Goal: Information Seeking & Learning: Compare options

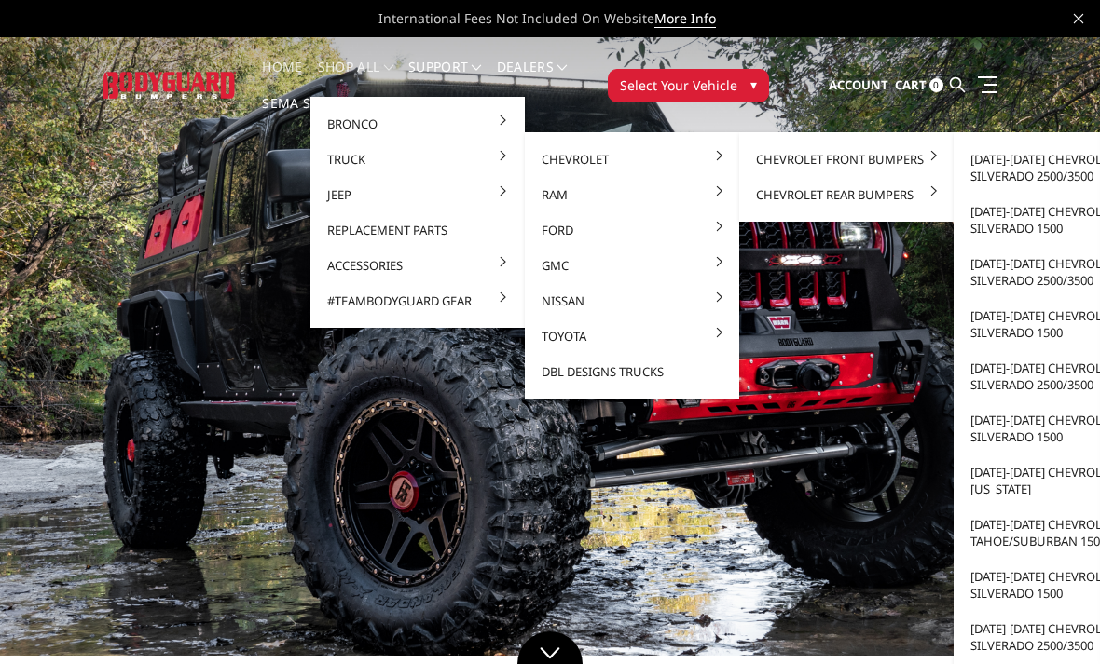
click at [1059, 167] on link "[DATE]-[DATE] Chevrolet Silverado 2500/3500" at bounding box center [1060, 168] width 199 height 52
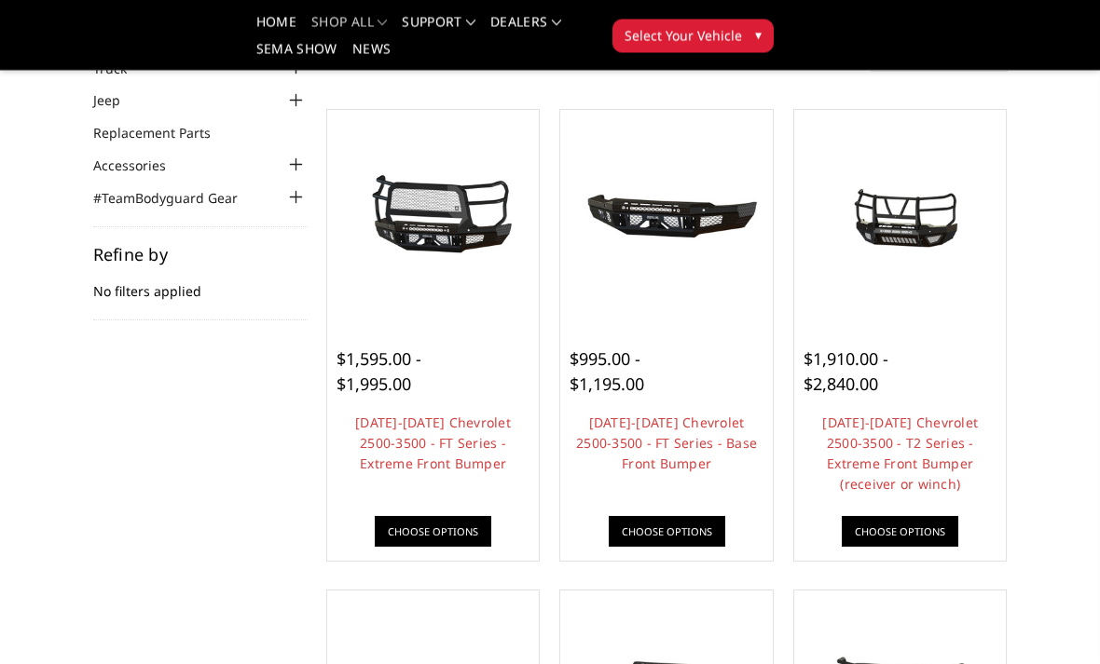
scroll to position [156, 0]
click at [921, 443] on link "2024-2025 Chevrolet 2500-3500 - T2 Series - Extreme Front Bumper (receiver or w…" at bounding box center [900, 453] width 156 height 79
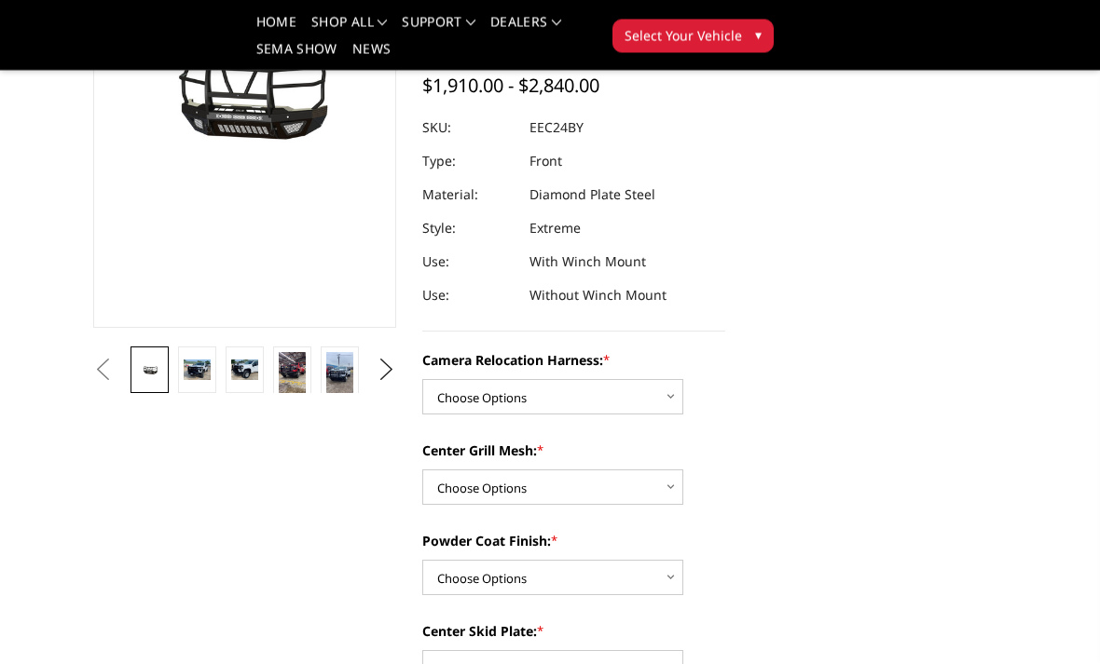
scroll to position [283, 0]
click at [665, 378] on select "Choose Options Without camera harness With camera harness" at bounding box center [552, 395] width 261 height 35
select select "3732"
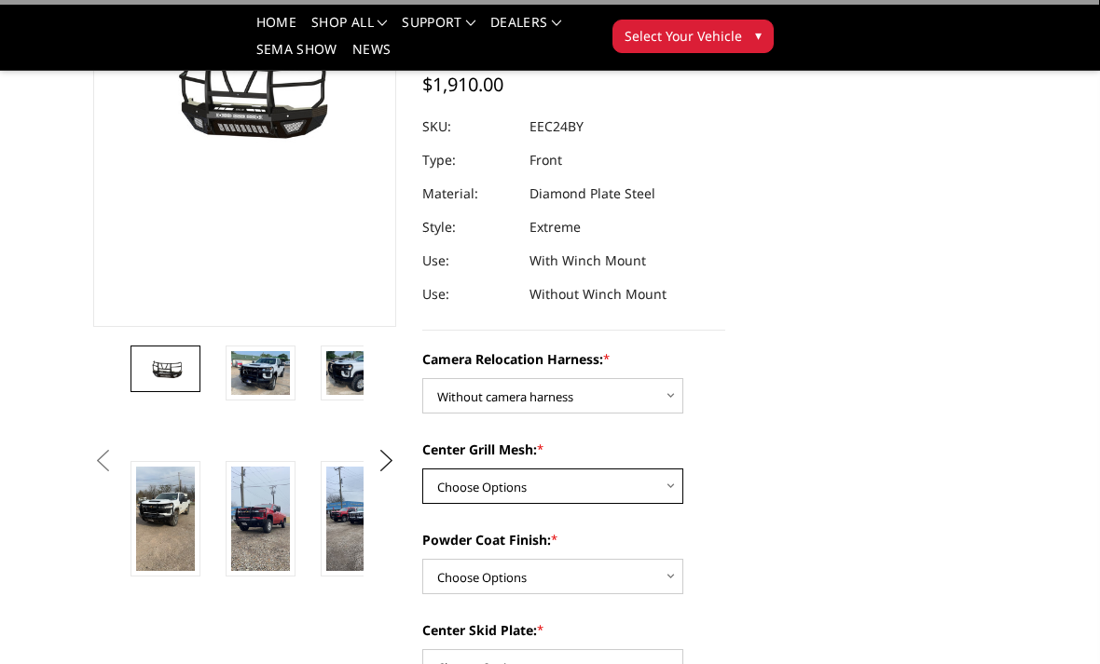
click at [674, 469] on select "Choose Options Without expanded metal With expanded metal" at bounding box center [552, 486] width 261 height 35
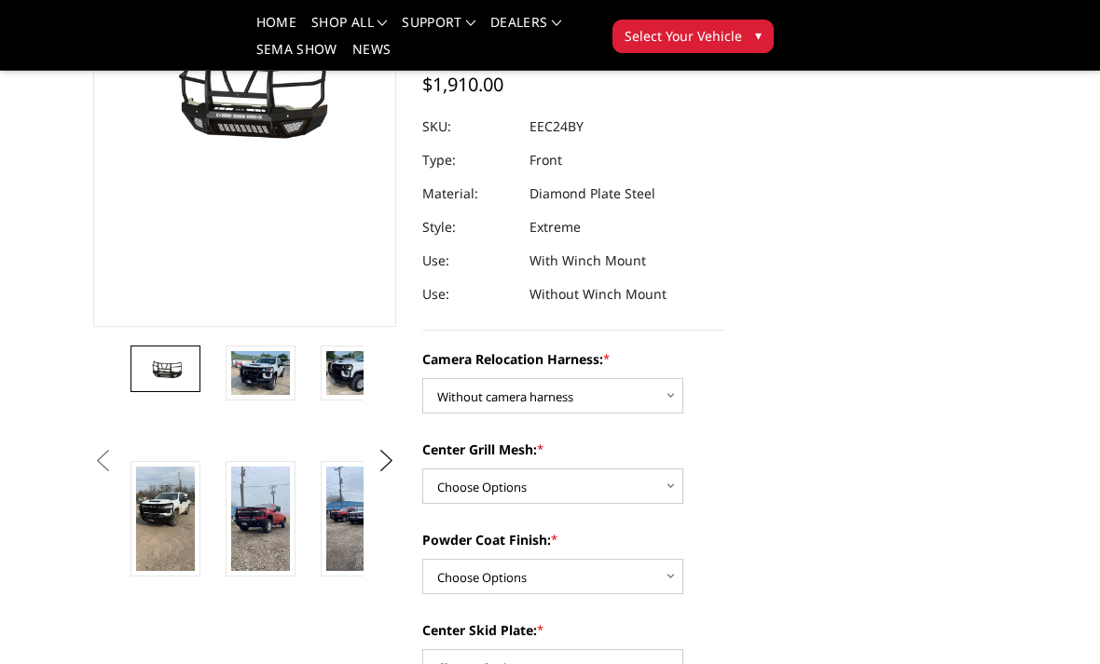
click at [267, 371] on img at bounding box center [260, 373] width 59 height 44
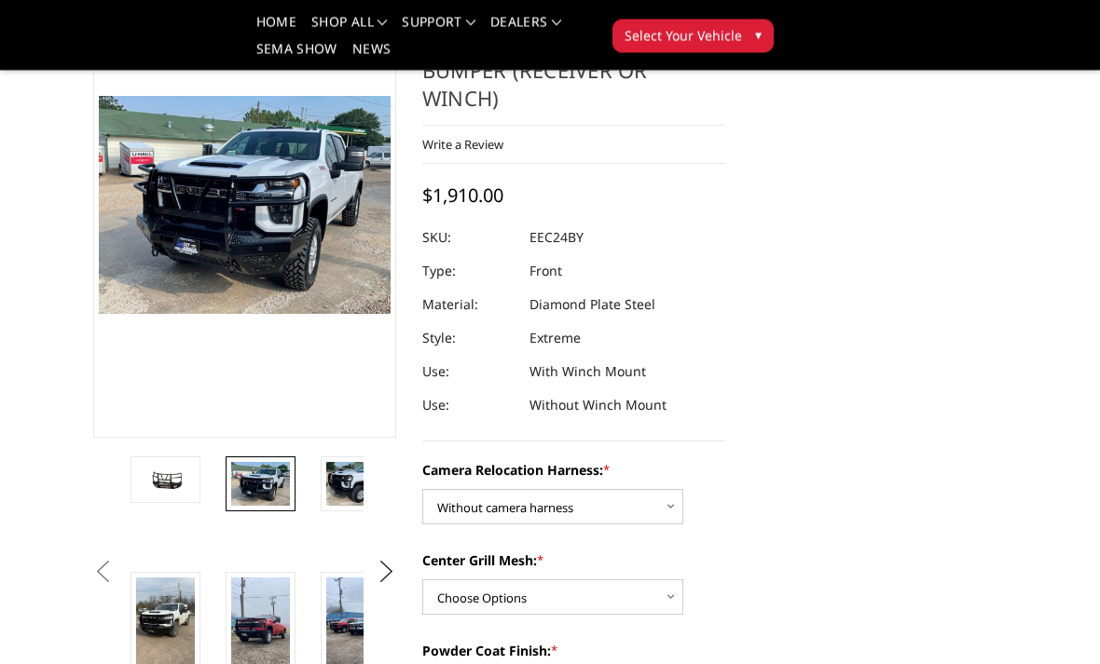
scroll to position [172, 0]
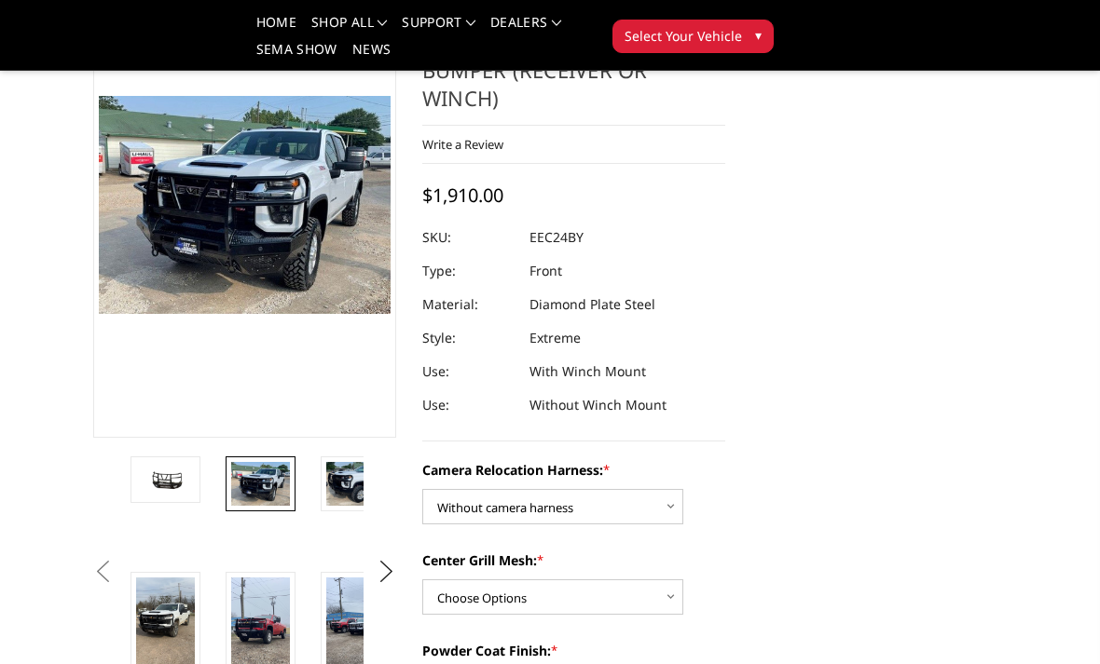
click at [242, 623] on img at bounding box center [260, 630] width 59 height 104
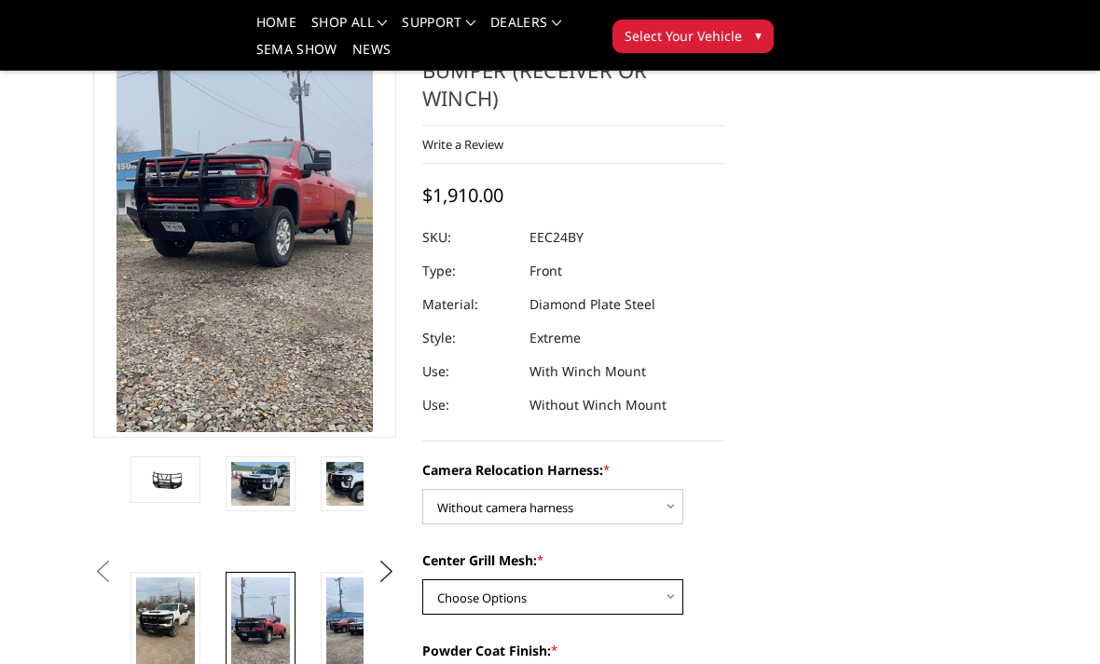
click at [661, 580] on select "Choose Options Without expanded metal With expanded metal" at bounding box center [552, 597] width 261 height 35
select select "3729"
click at [249, 487] on img at bounding box center [260, 484] width 59 height 44
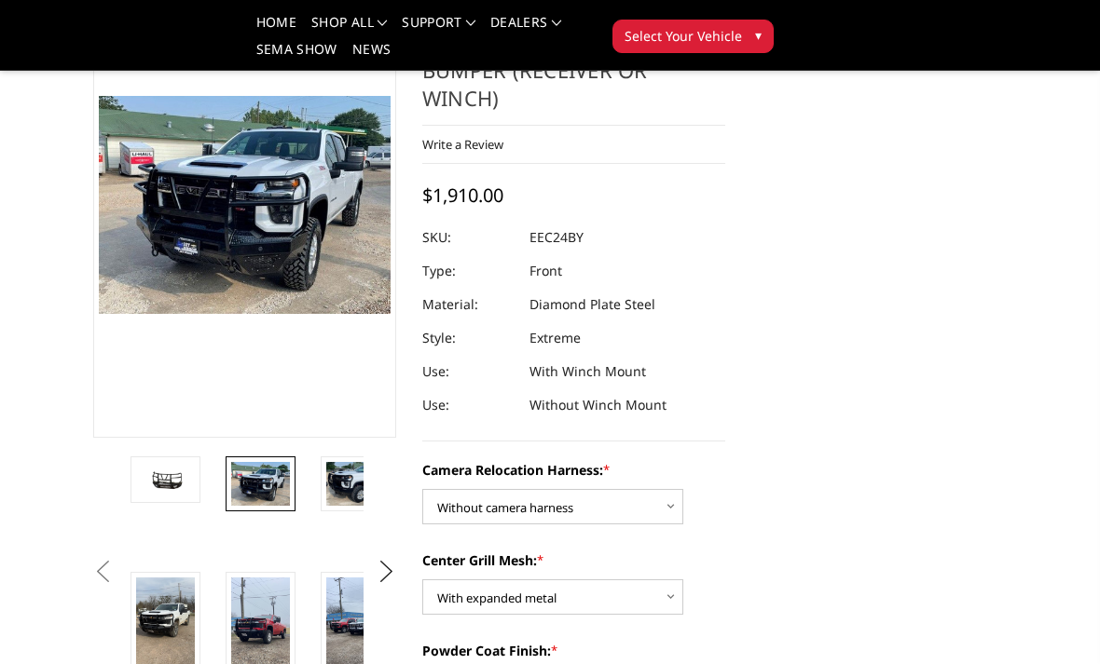
click at [249, 639] on img at bounding box center [260, 630] width 59 height 104
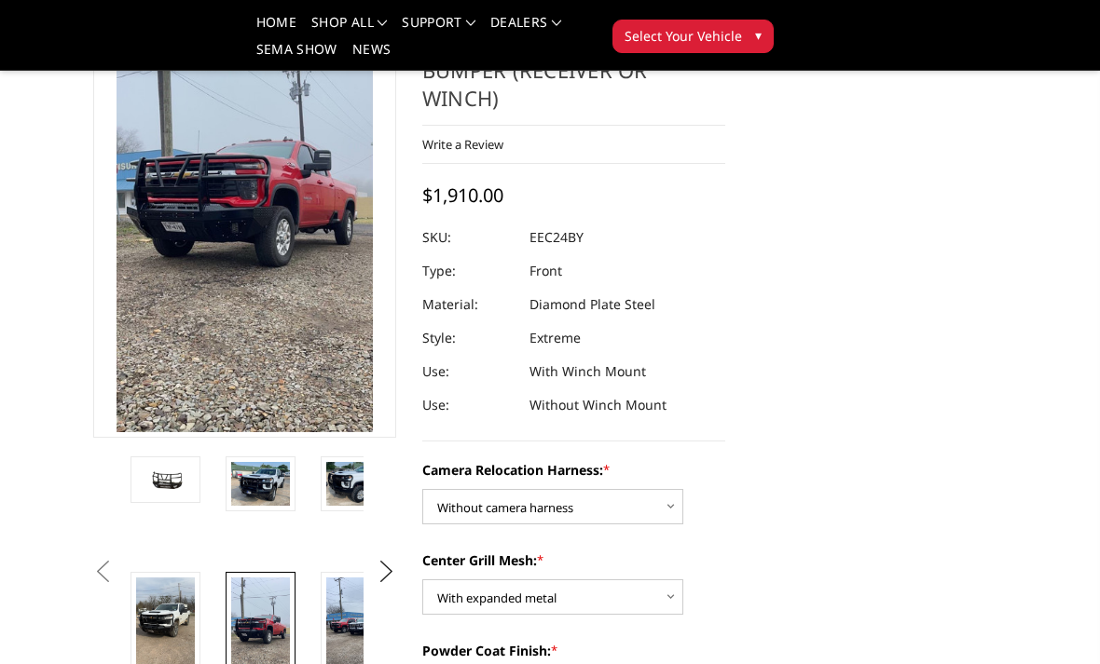
click at [150, 630] on img at bounding box center [165, 630] width 59 height 104
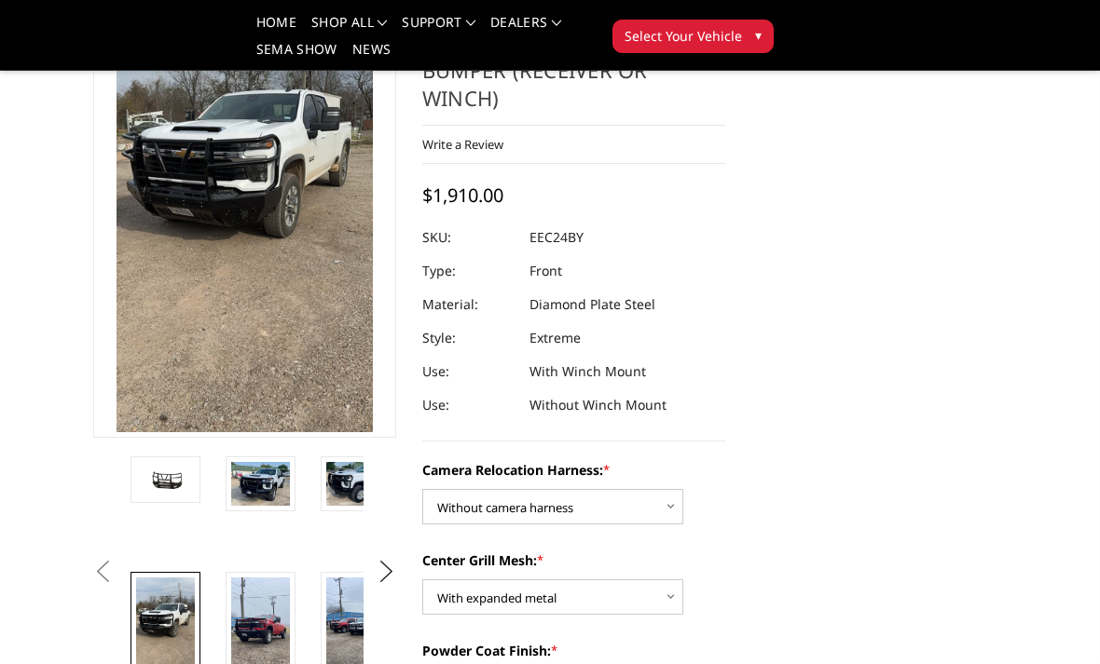
click at [335, 647] on img at bounding box center [355, 630] width 59 height 104
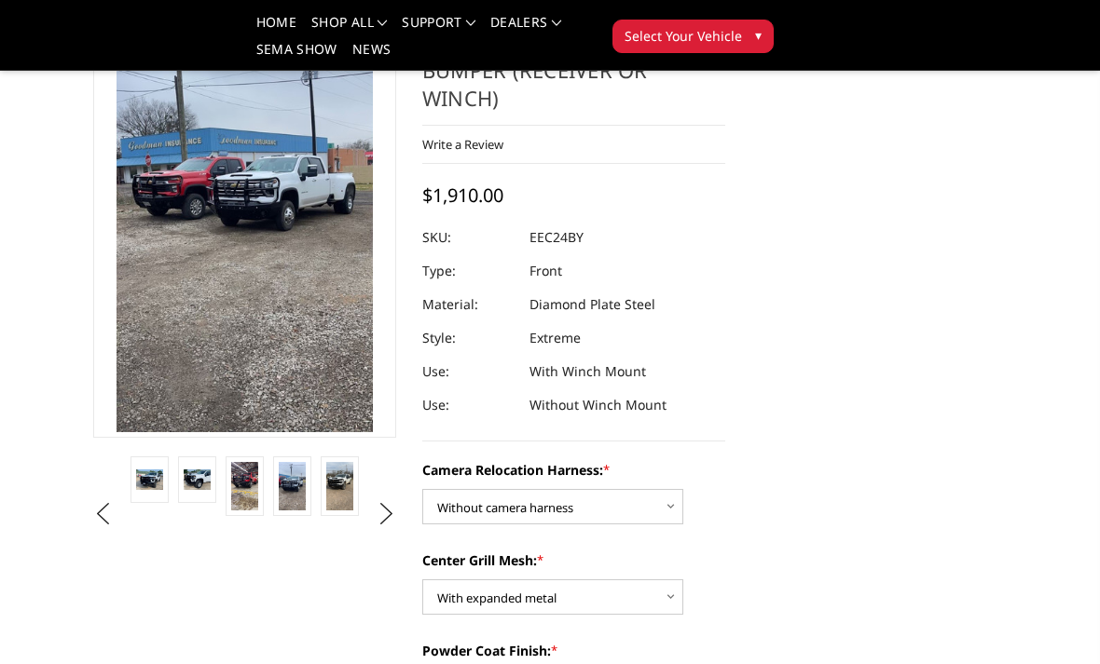
click at [290, 485] on img at bounding box center [292, 486] width 27 height 48
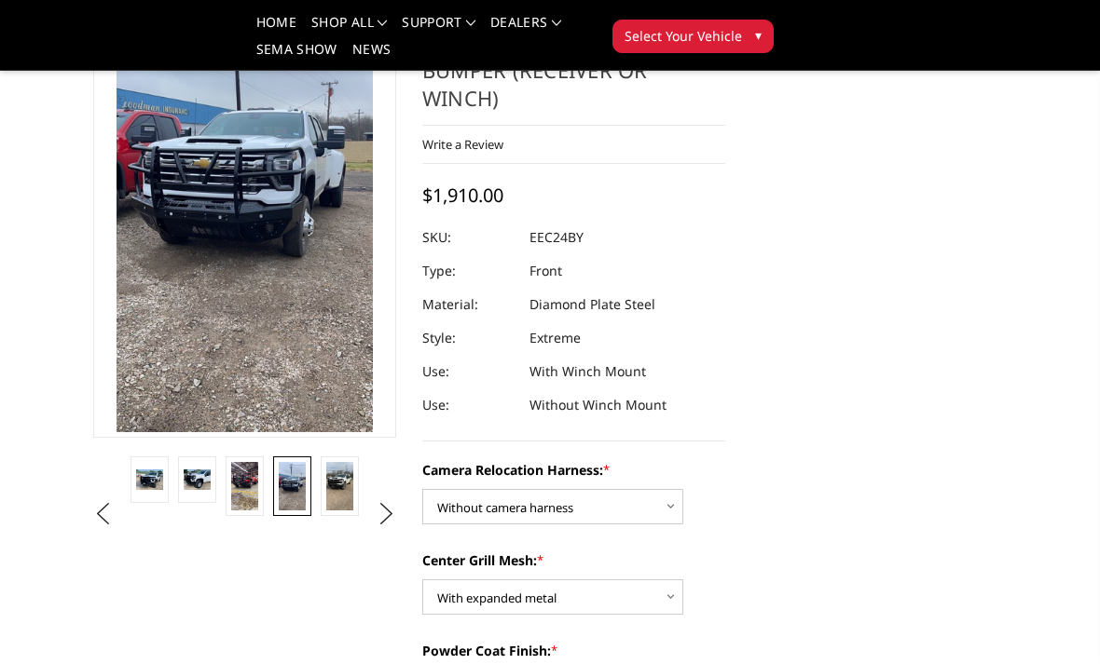
click at [335, 485] on img at bounding box center [339, 486] width 27 height 48
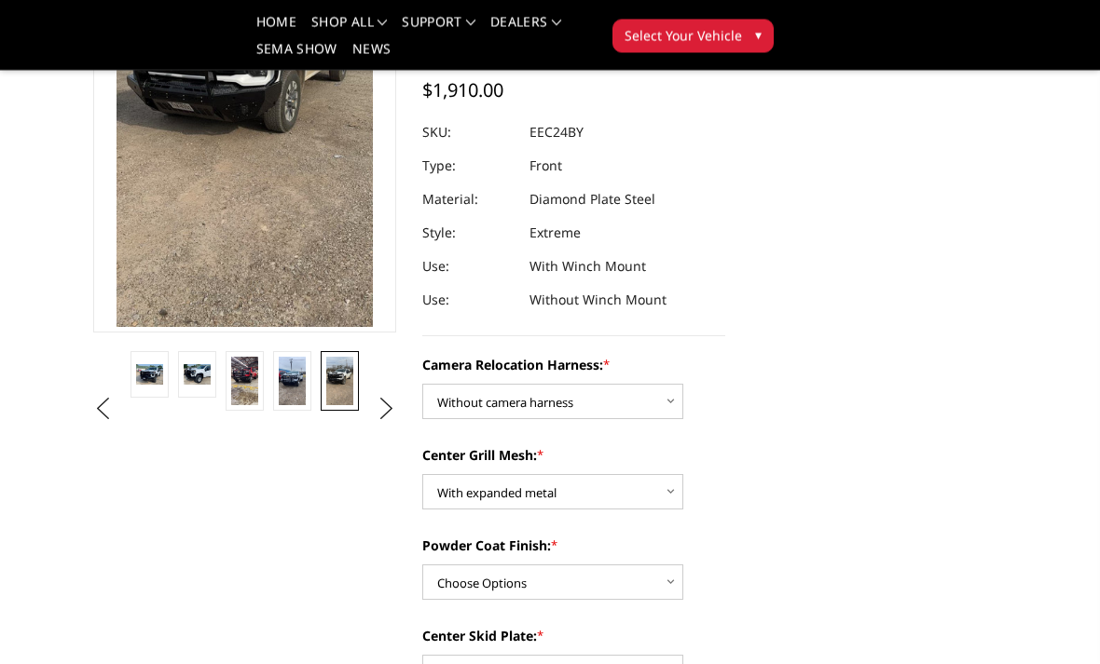
scroll to position [278, 0]
click at [659, 565] on select "Choose Options Textured Black Powder Coat Gloss Black Powder Coat Bare Metal" at bounding box center [552, 582] width 261 height 35
select select "3727"
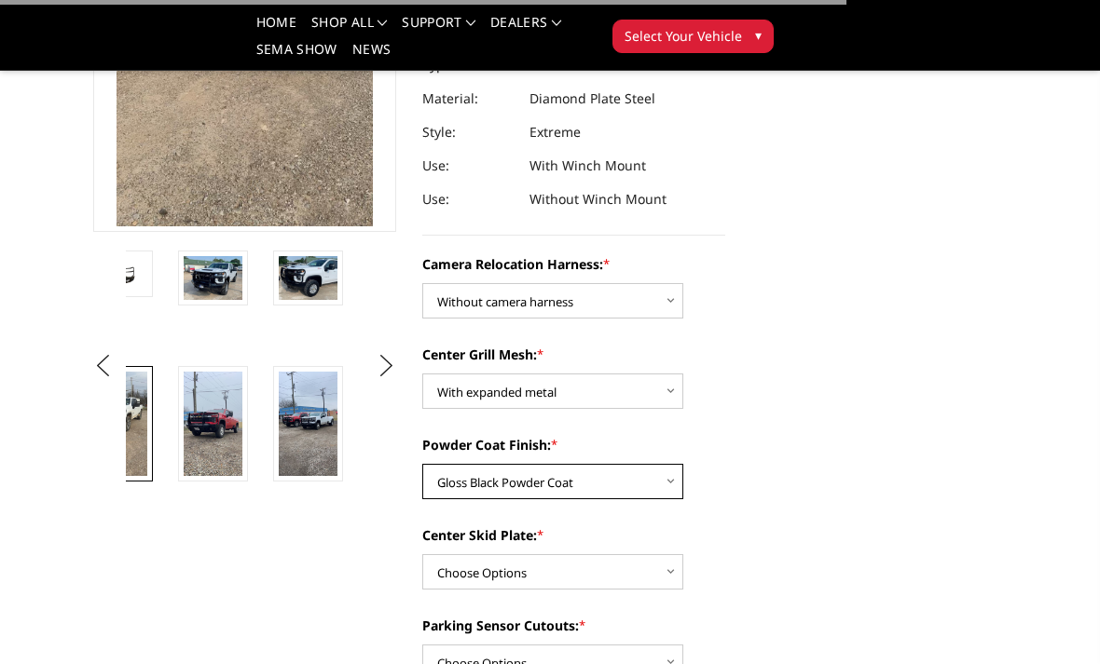
scroll to position [391, 0]
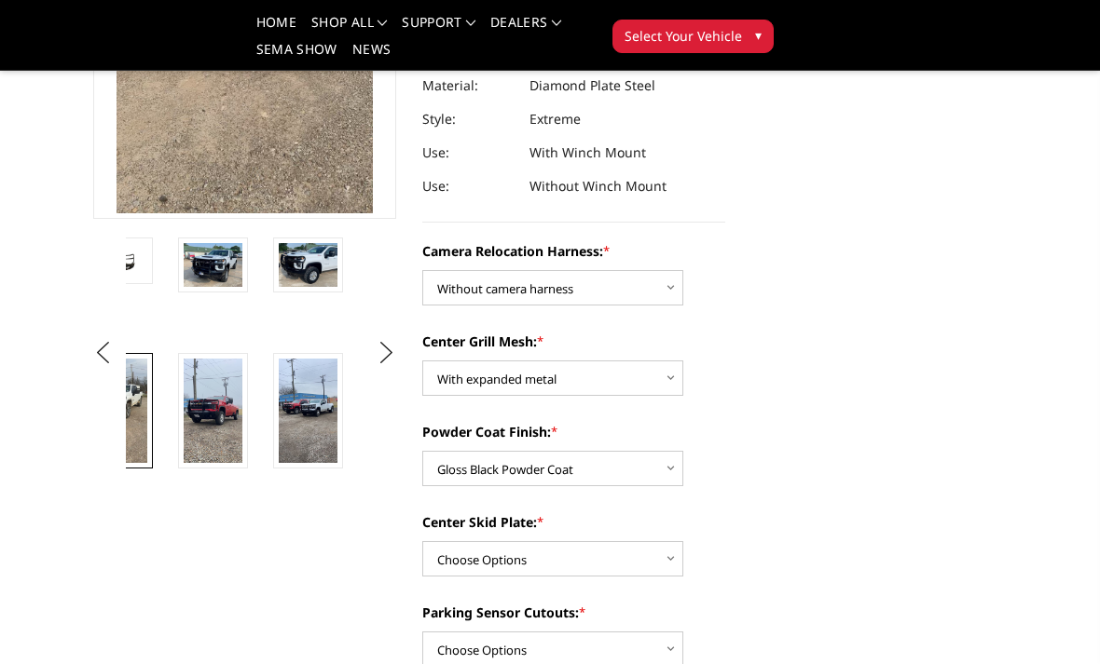
click at [665, 541] on select "Choose Options Winch Mount Skid Plate Standard Skid Plate (included) 2" Receive…" at bounding box center [552, 558] width 261 height 35
select select "3723"
click at [663, 632] on select "Choose Options Yes - With Parking Sensor Cutouts" at bounding box center [552, 649] width 261 height 35
click at [666, 632] on select "Choose Options Yes - With Parking Sensor Cutouts" at bounding box center [552, 649] width 261 height 35
select select "3722"
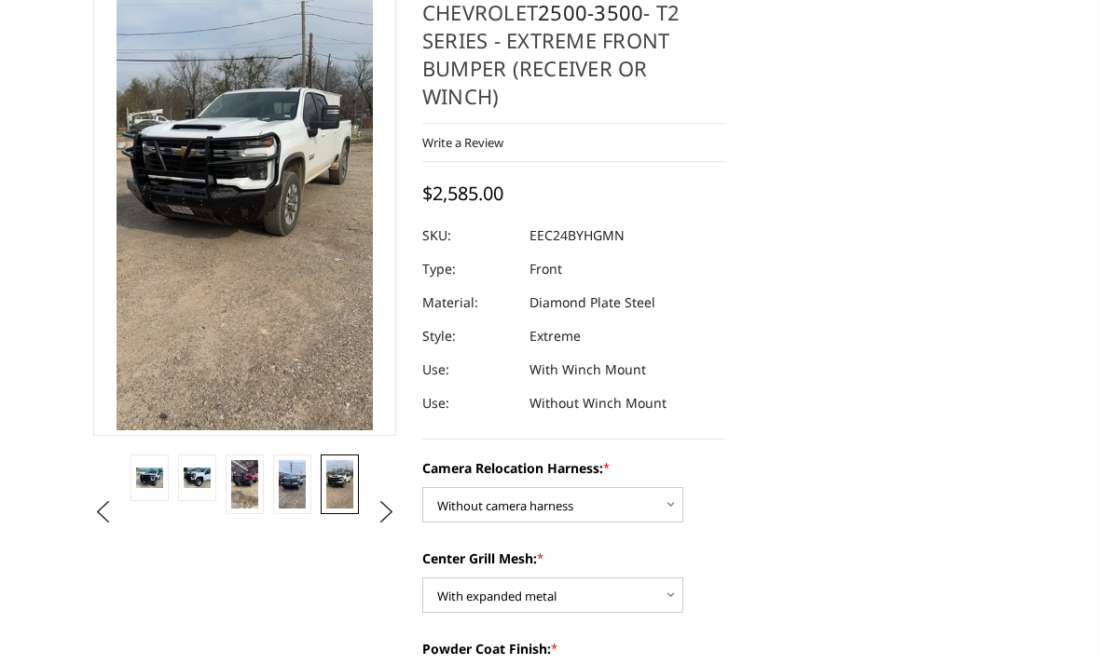
scroll to position [0, 0]
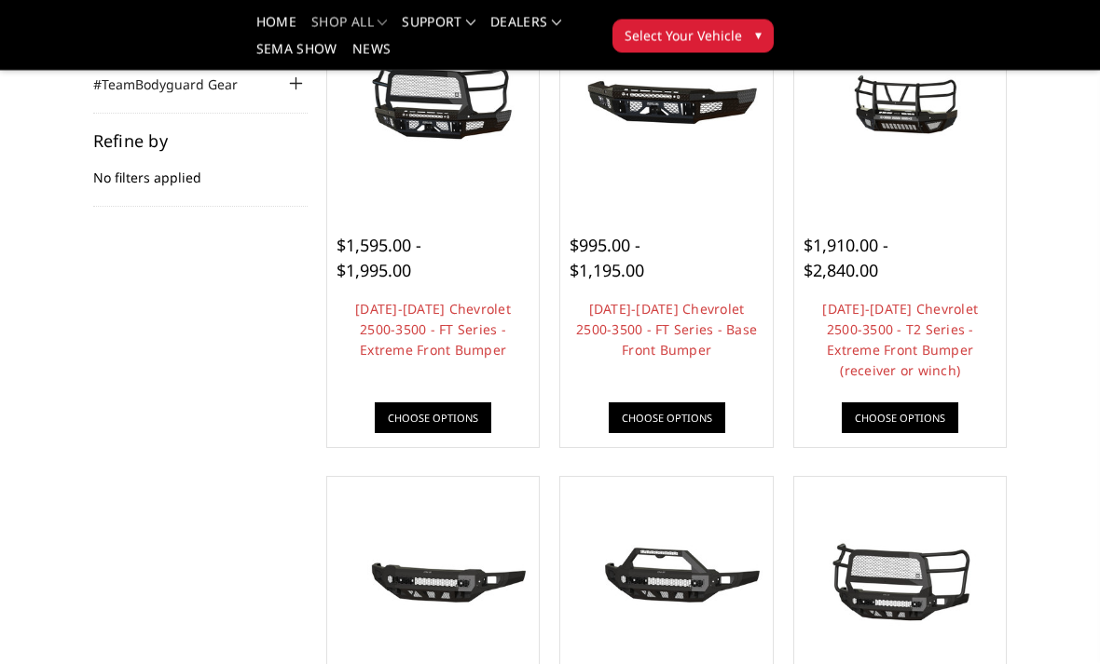
scroll to position [269, 0]
click at [403, 336] on link "2024-2025 Chevrolet 2500-3500 - FT Series - Extreme Front Bumper" at bounding box center [433, 329] width 156 height 59
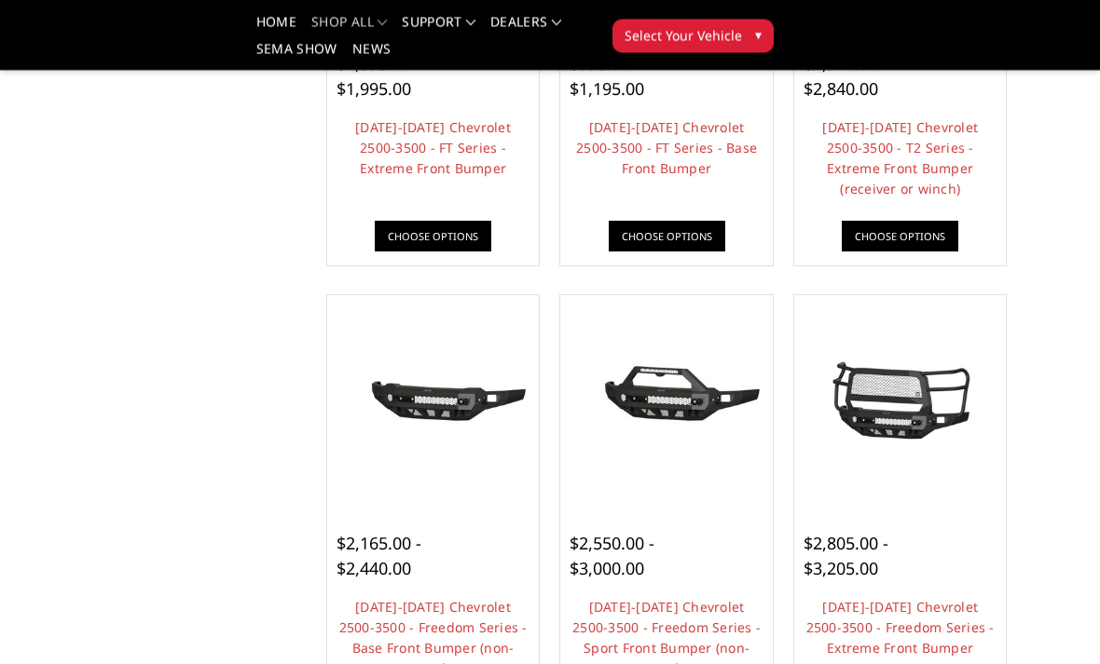
scroll to position [451, 0]
click at [923, 616] on link "2024-2025 Chevrolet 2500-3500 - Freedom Series - Extreme Front Bumper" at bounding box center [900, 627] width 188 height 59
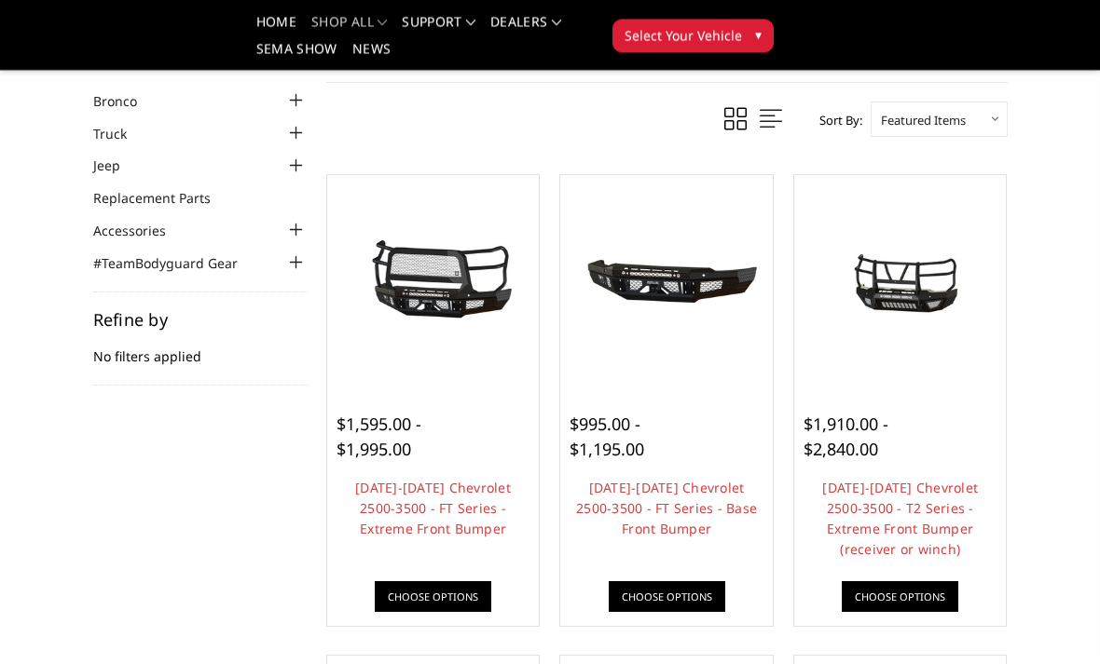
scroll to position [90, 0]
click at [444, 310] on img at bounding box center [433, 281] width 203 height 95
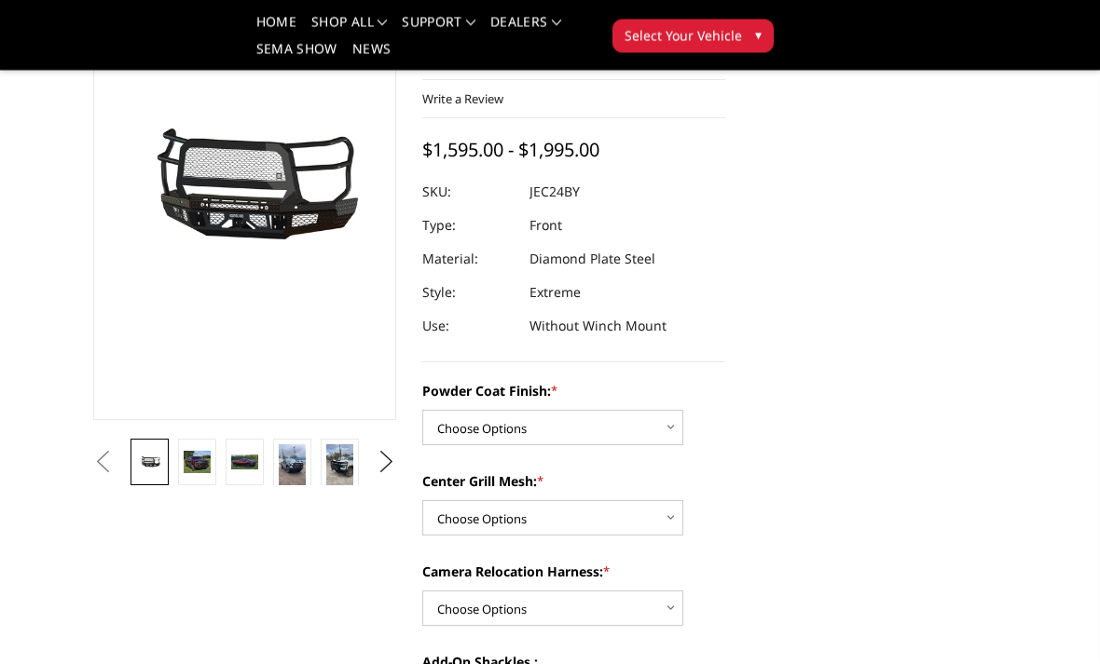
scroll to position [190, 0]
click at [200, 463] on img at bounding box center [197, 462] width 27 height 23
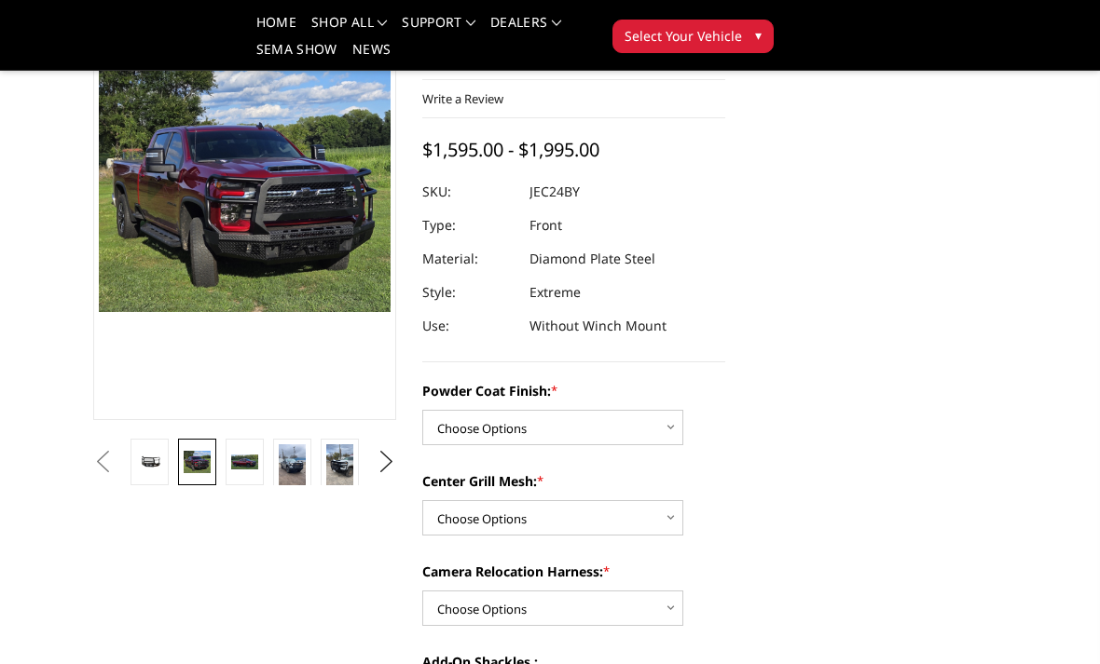
click at [239, 464] on img at bounding box center [244, 462] width 27 height 15
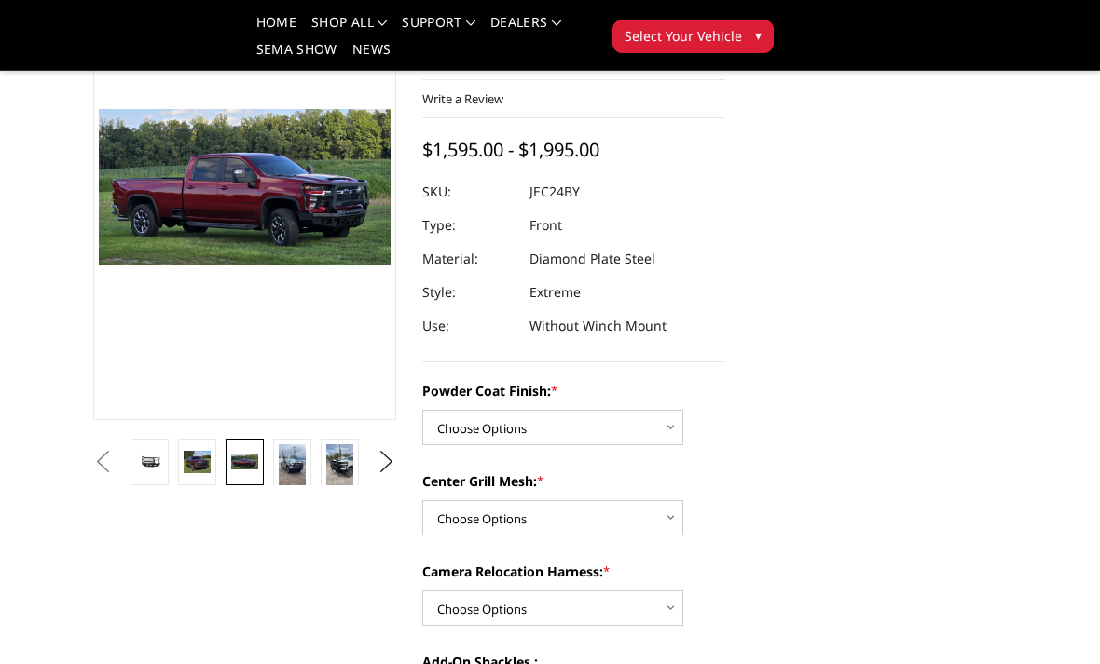
click at [262, 467] on link at bounding box center [245, 462] width 38 height 47
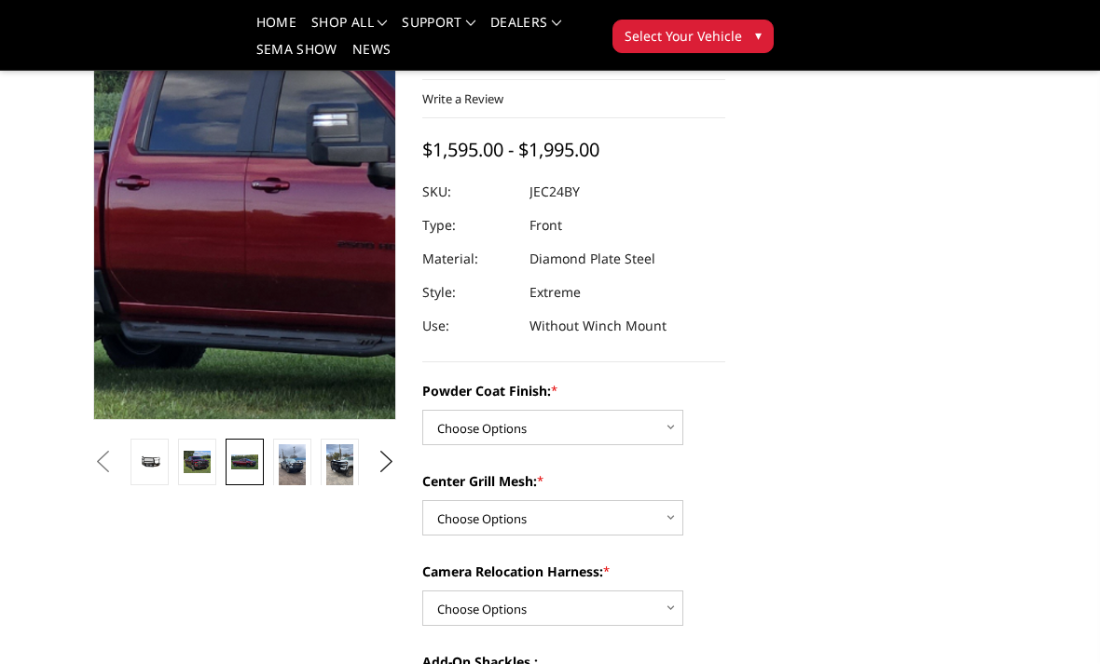
click at [207, 205] on img at bounding box center [356, 181] width 1193 height 641
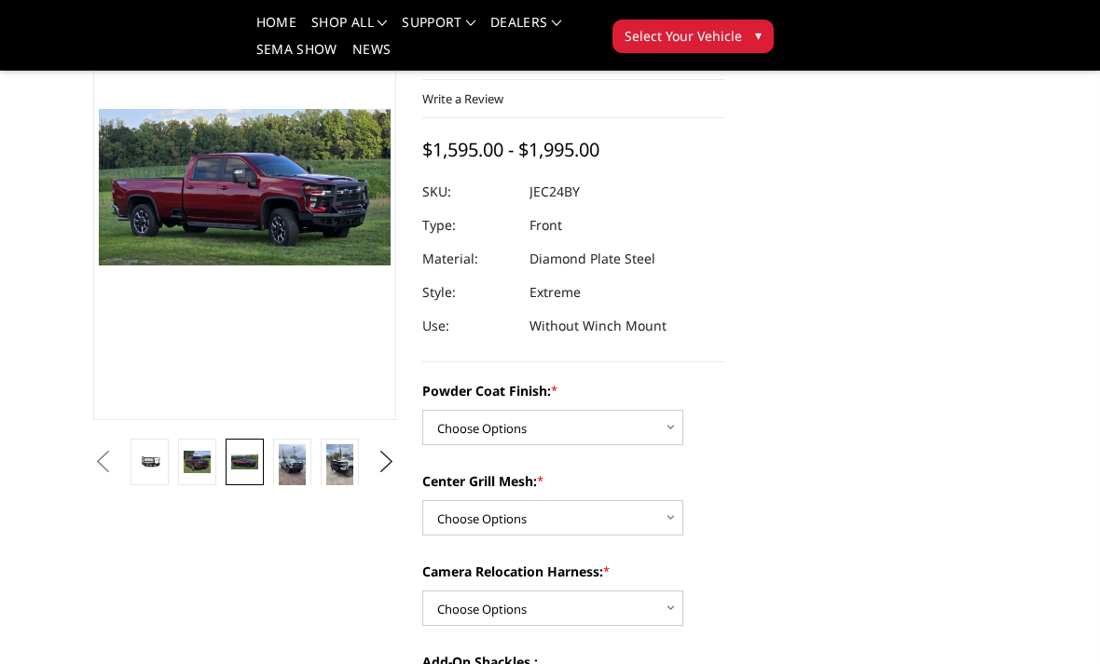
scroll to position [188, 0]
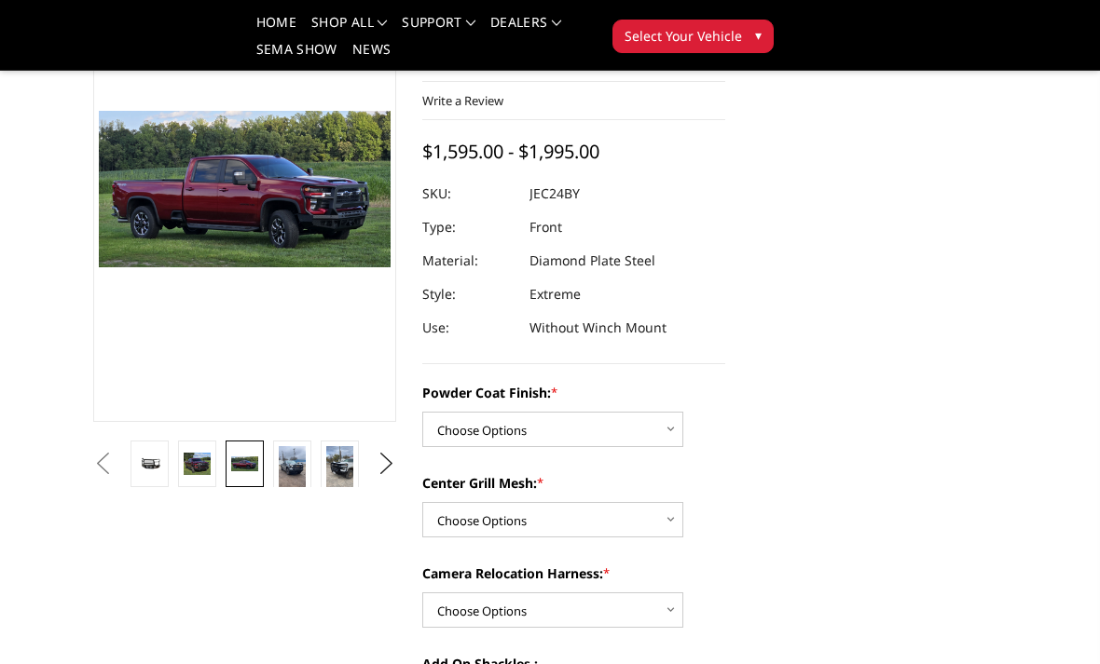
click at [327, 472] on img at bounding box center [339, 470] width 27 height 48
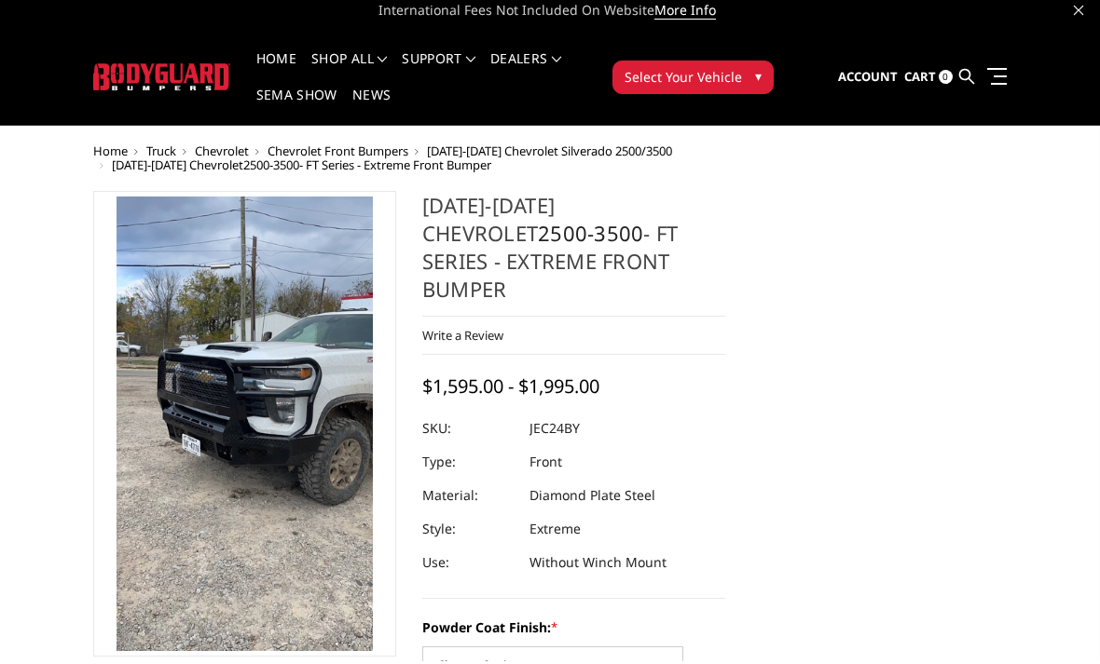
scroll to position [0, 0]
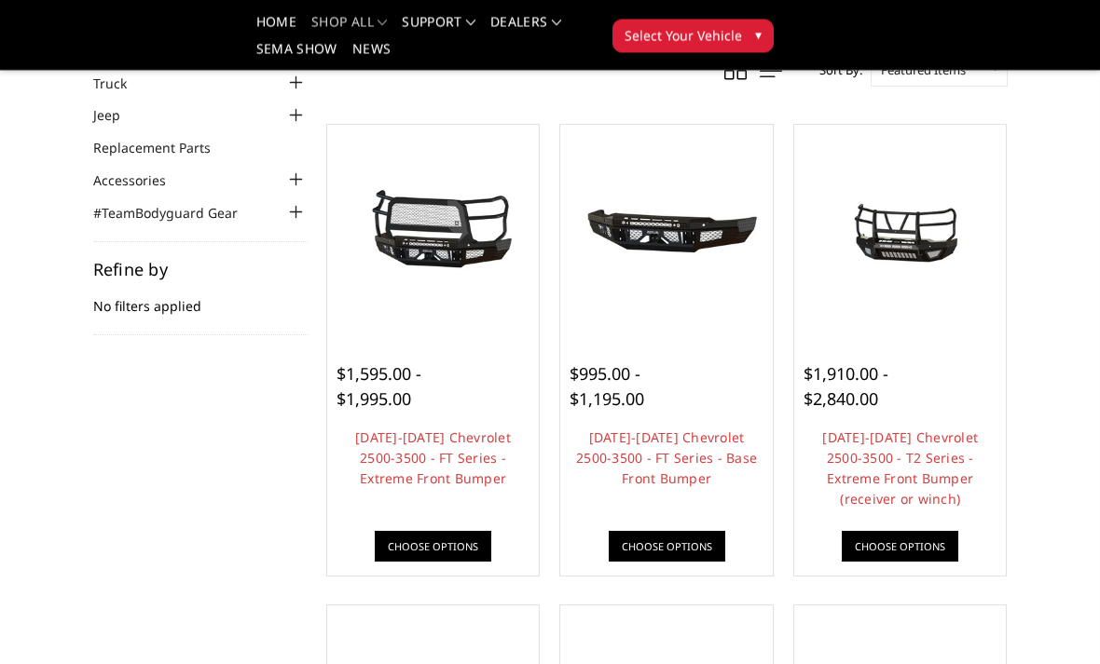
scroll to position [144, 0]
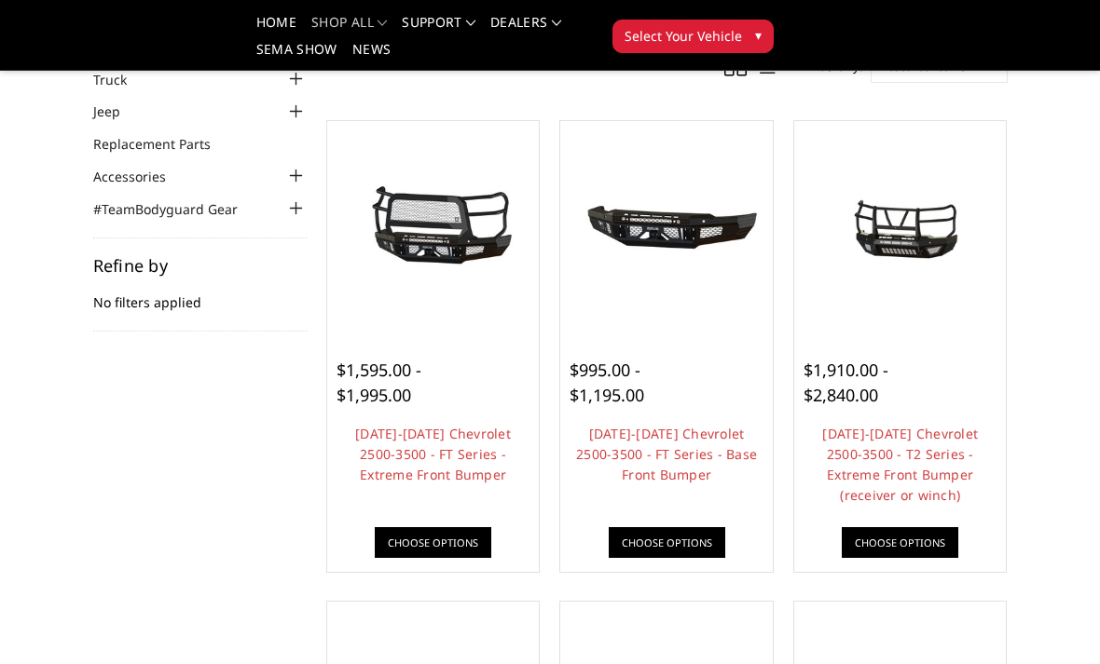
click at [909, 535] on link "Choose Options" at bounding box center [899, 542] width 116 height 31
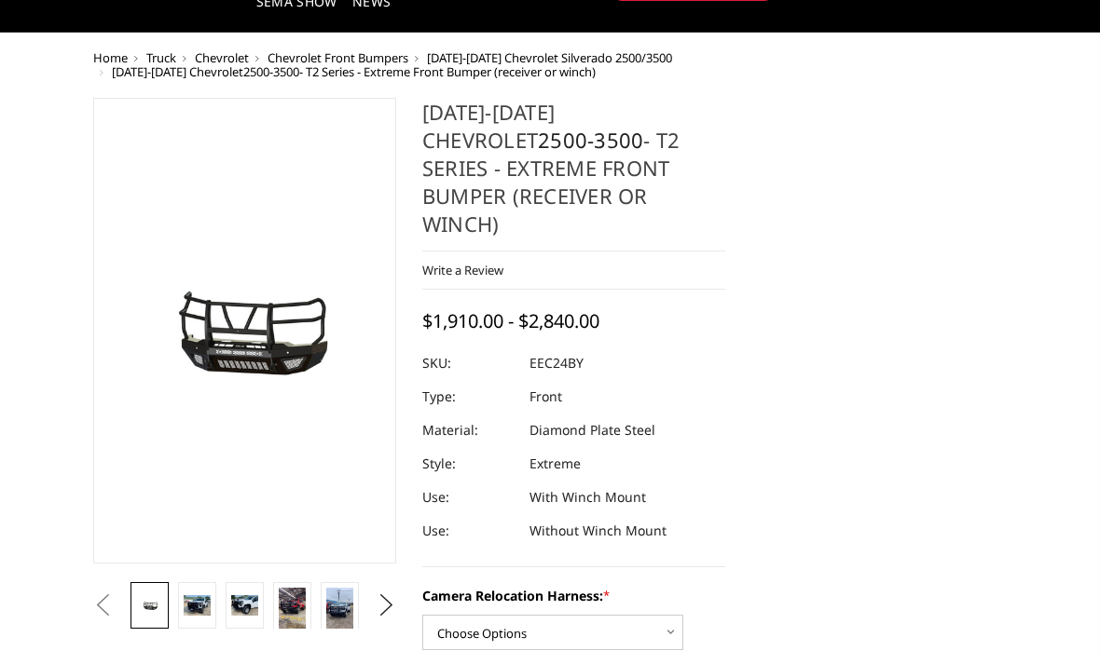
scroll to position [110, 0]
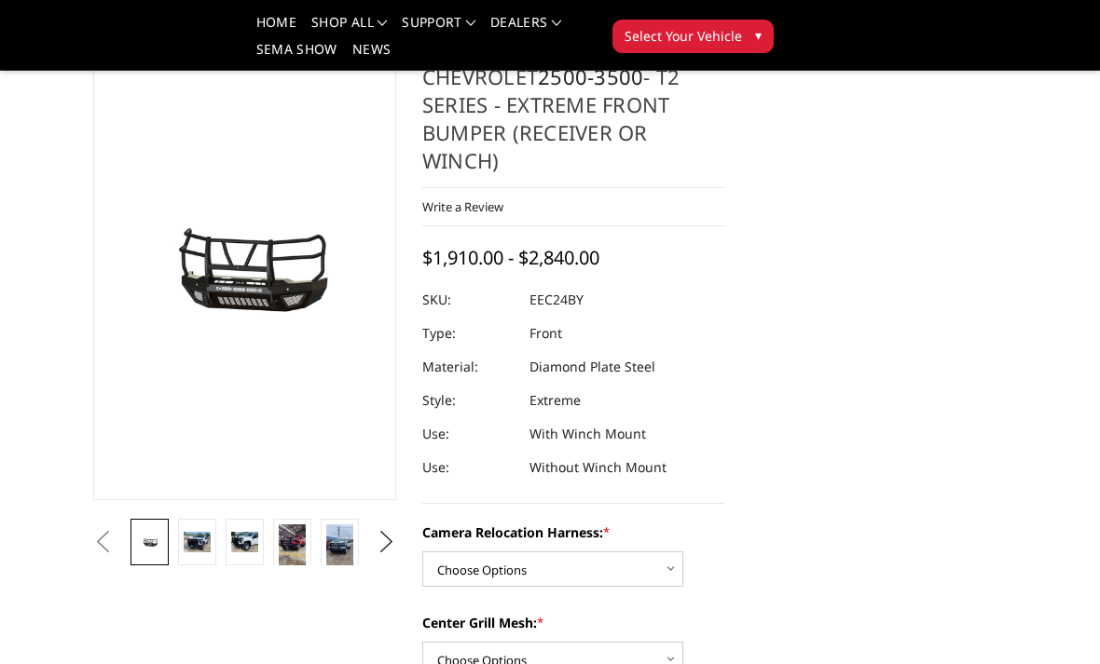
click at [199, 550] on img at bounding box center [197, 542] width 27 height 21
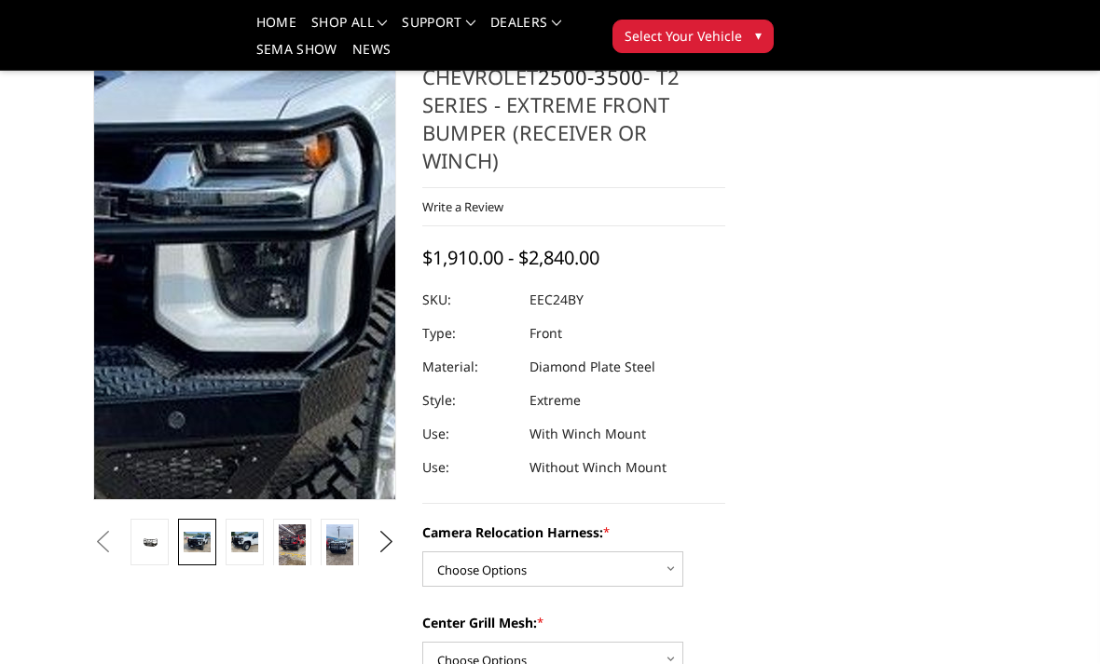
click at [290, 299] on img at bounding box center [111, 239] width 1193 height 895
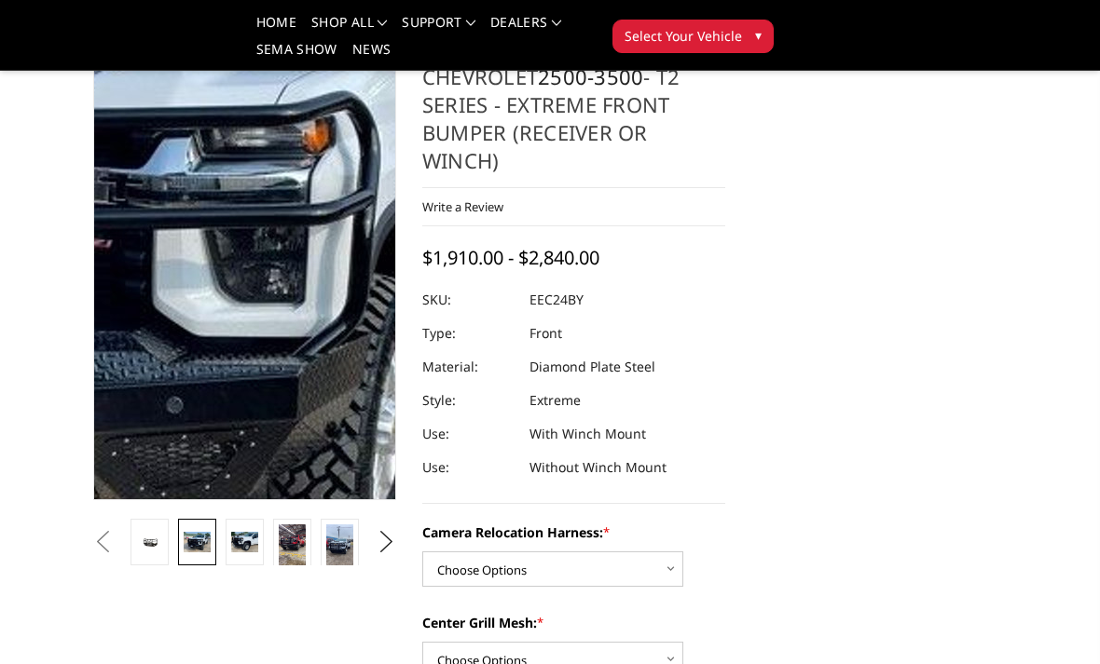
click at [291, 315] on img at bounding box center [110, 224] width 1193 height 895
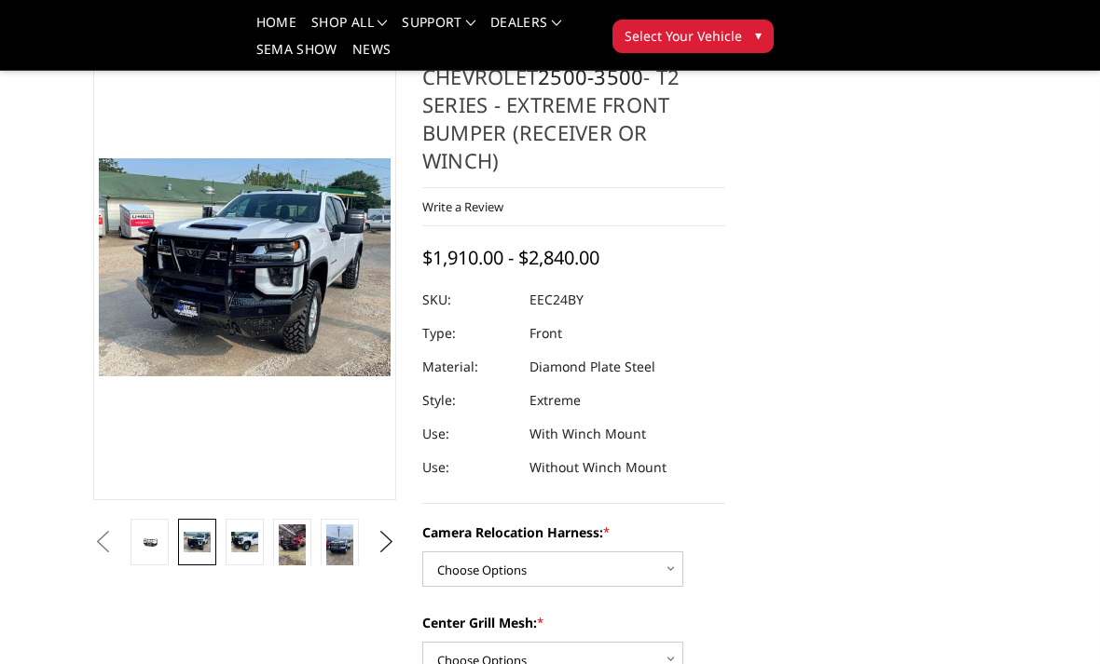
click at [342, 550] on img at bounding box center [339, 549] width 27 height 48
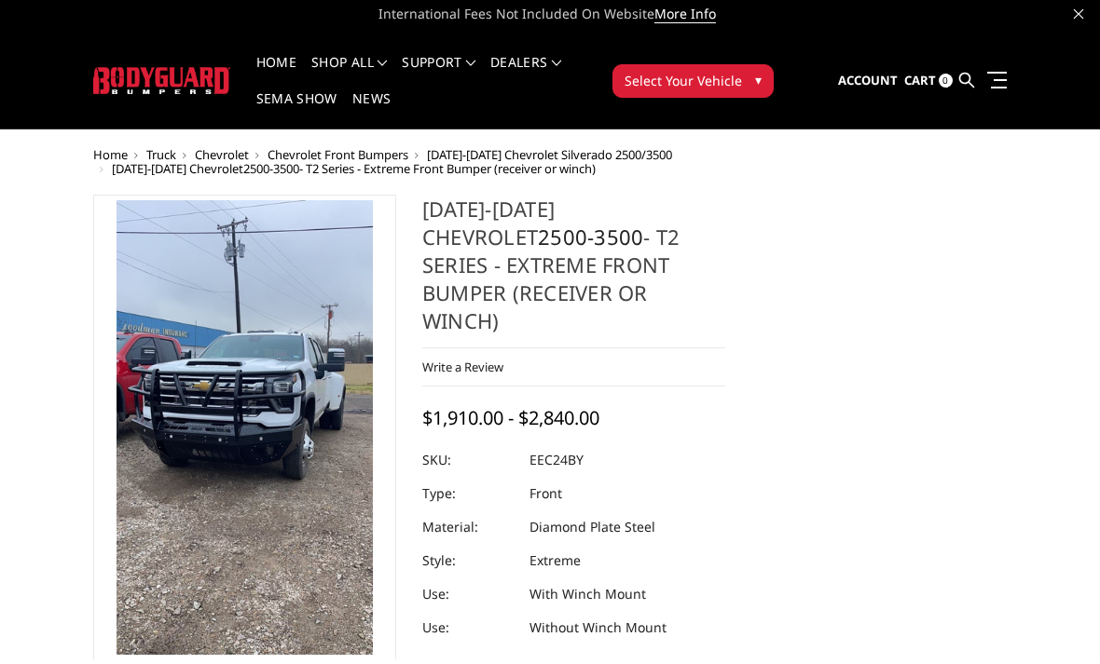
scroll to position [6, 0]
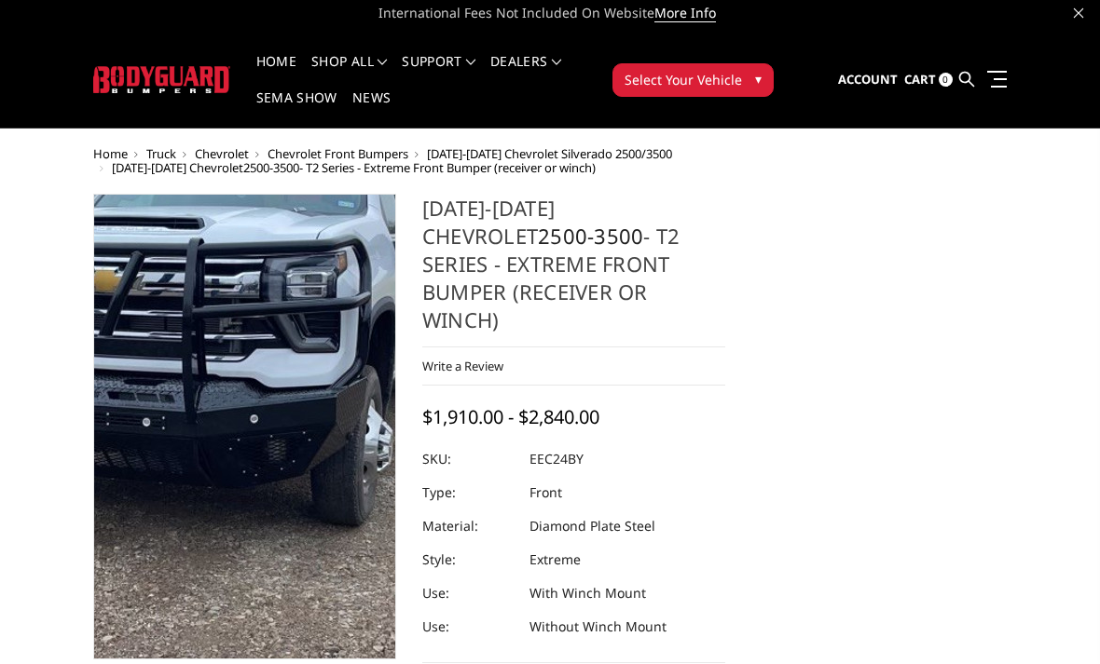
click at [273, 451] on img at bounding box center [210, 389] width 671 height 1193
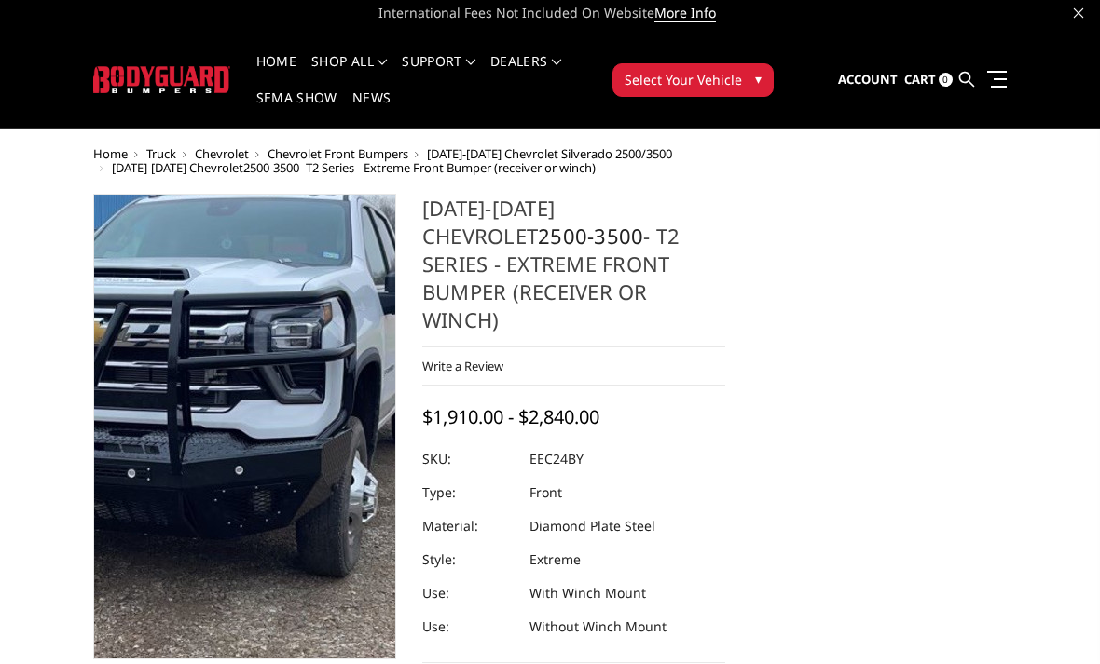
click at [285, 418] on img at bounding box center [195, 440] width 671 height 1193
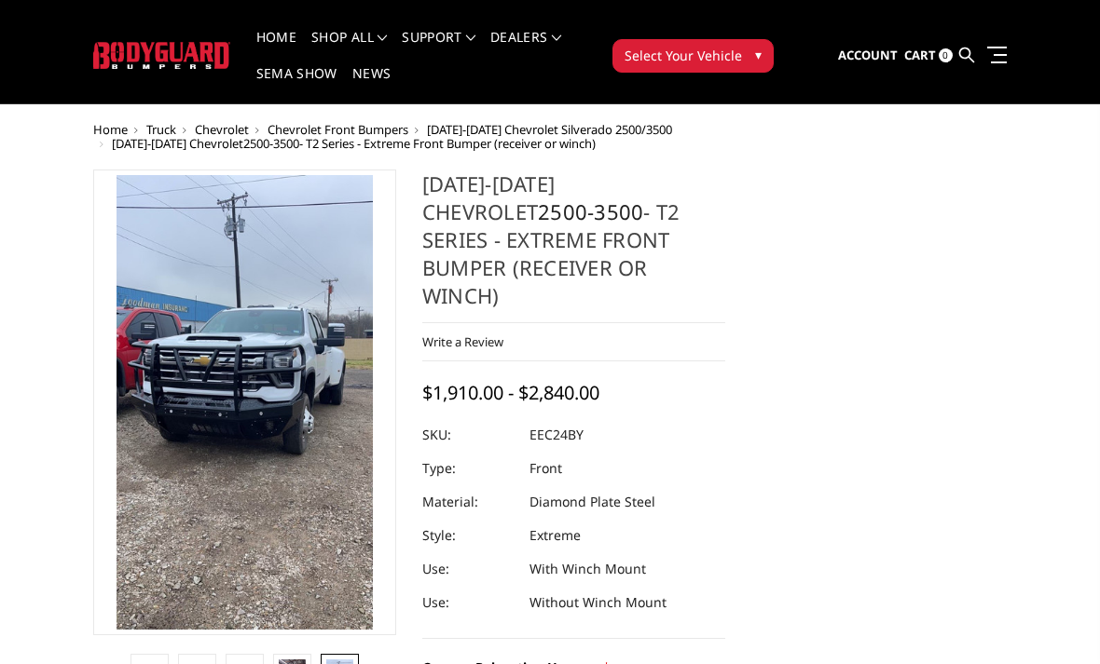
scroll to position [0, 0]
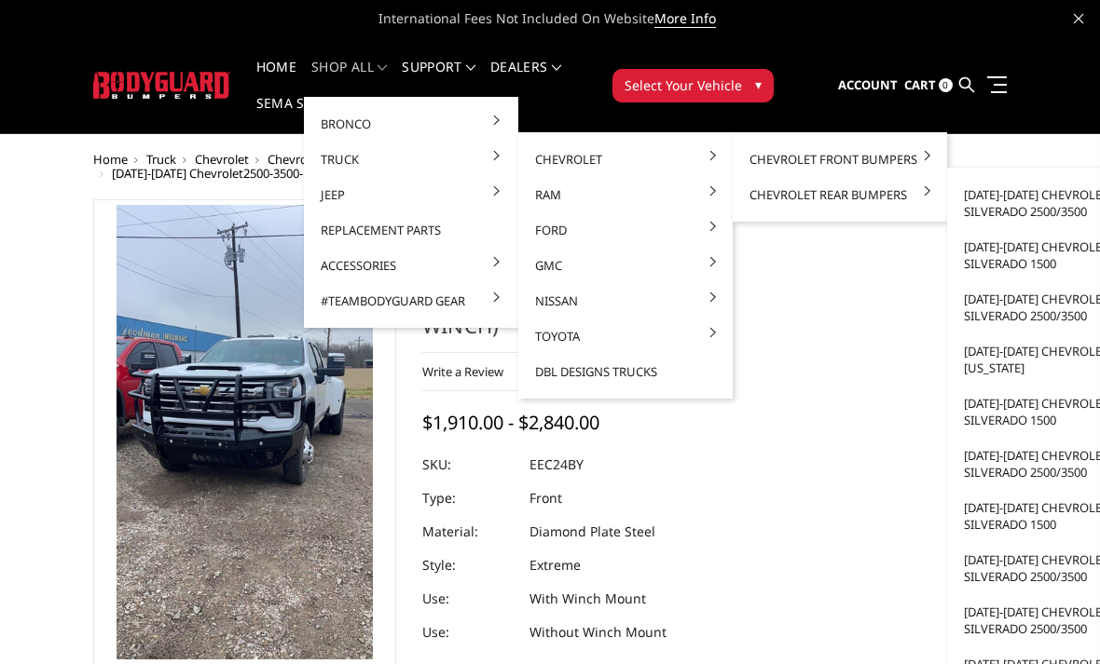
click at [1050, 196] on link "[DATE]-[DATE] Chevrolet Silverado 2500/3500" at bounding box center [1053, 203] width 199 height 52
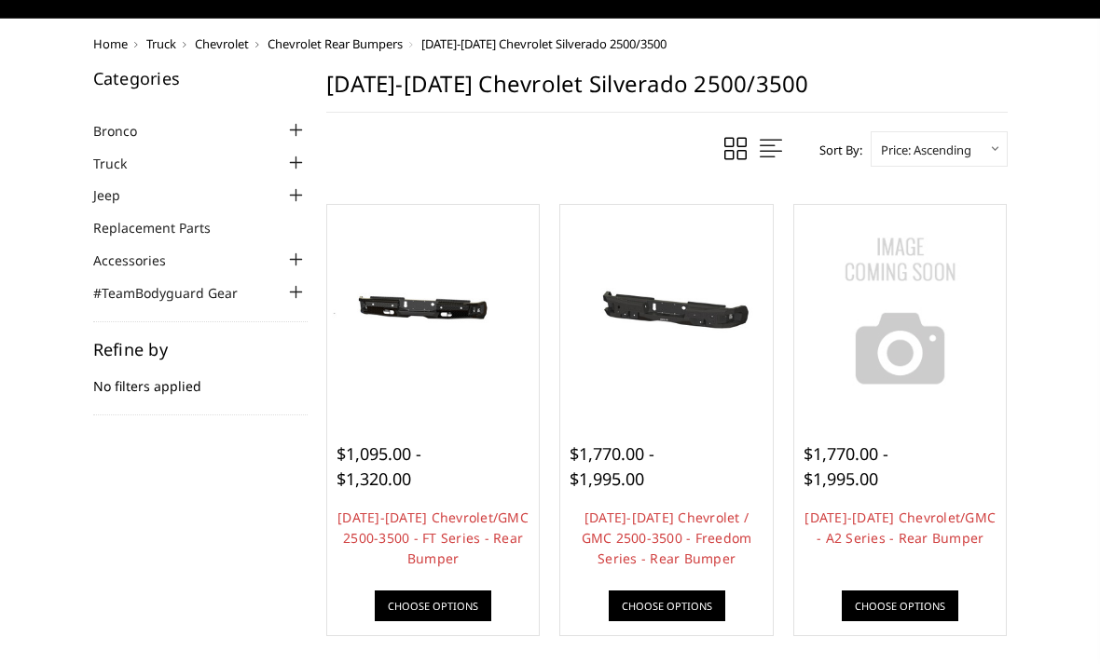
scroll to position [130, 0]
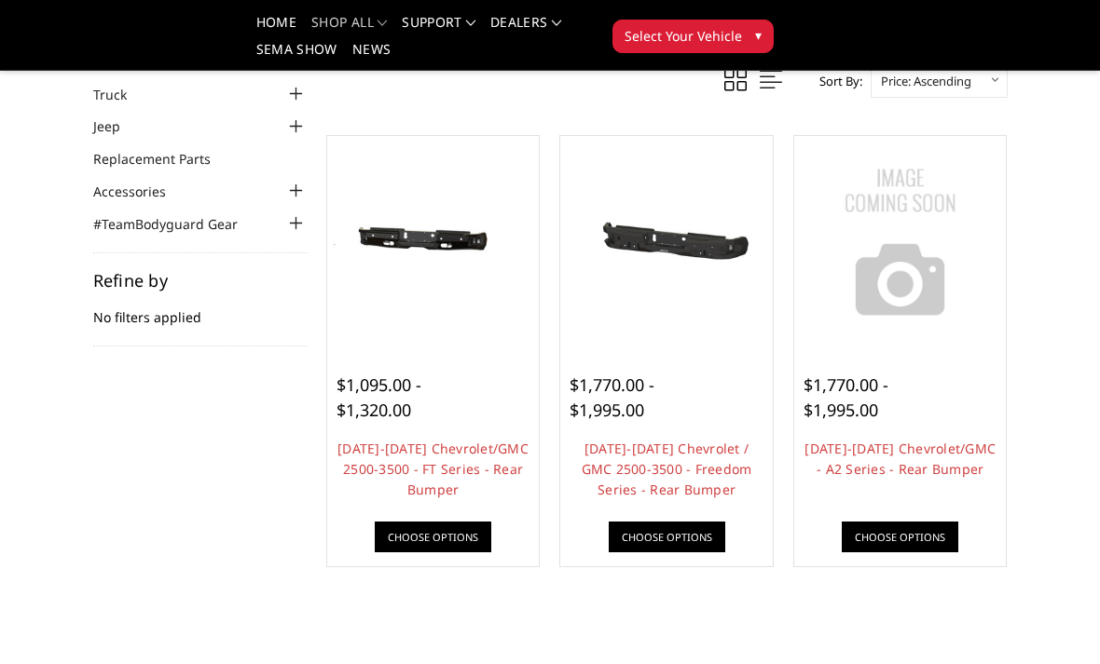
click at [403, 456] on link "[DATE]-[DATE] Chevrolet/GMC 2500-3500 - FT Series - Rear Bumper" at bounding box center [432, 469] width 191 height 59
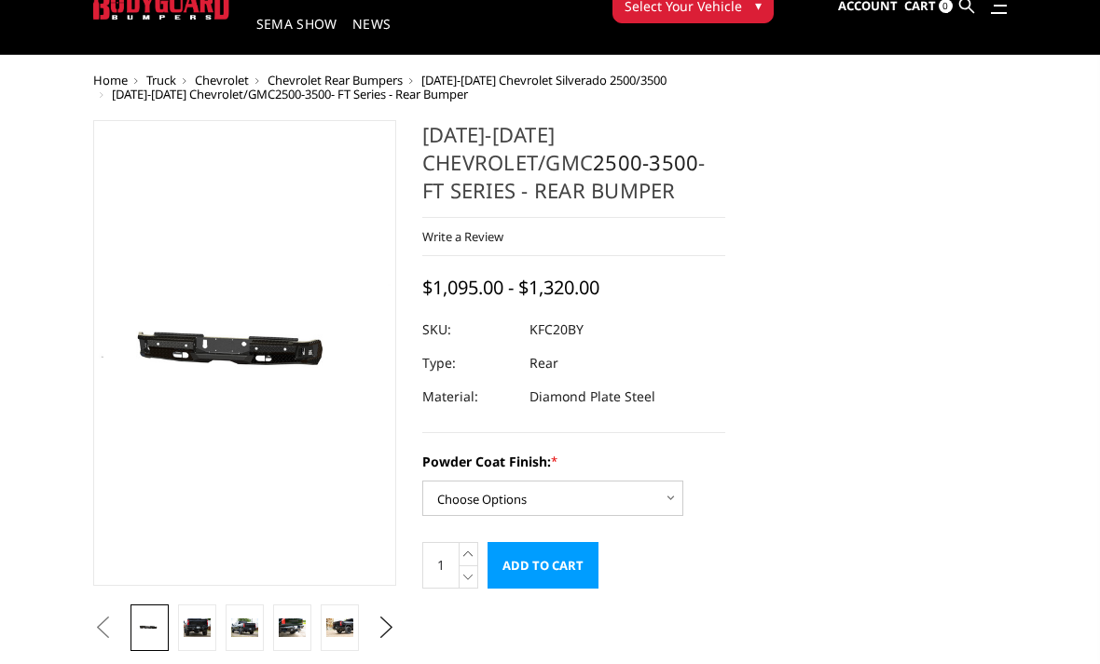
scroll to position [85, 0]
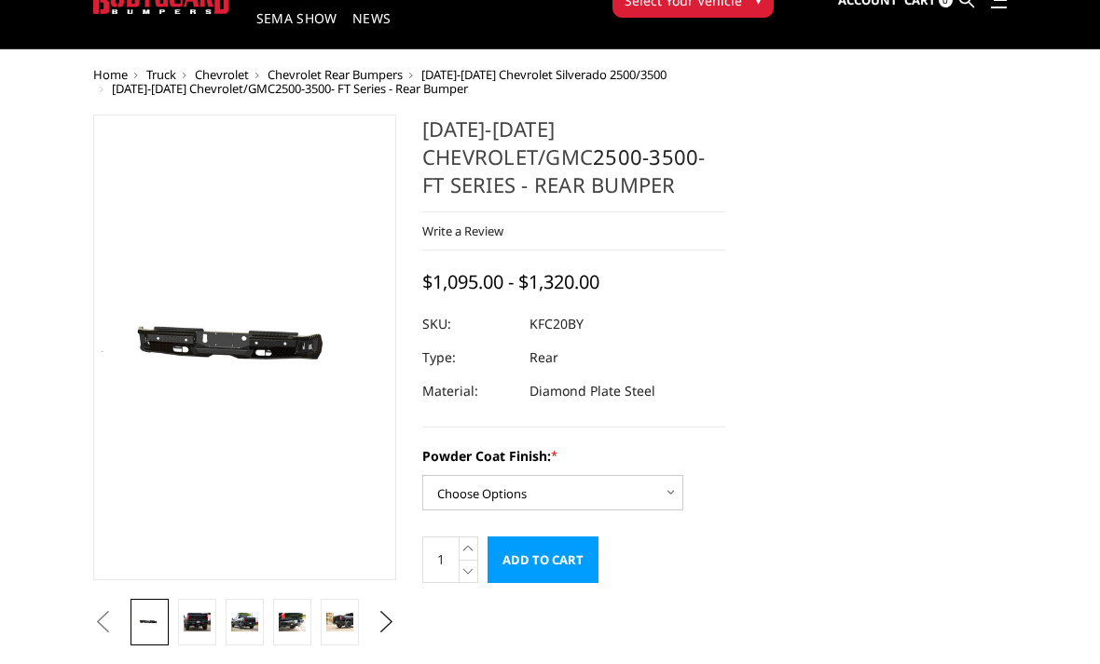
click at [212, 633] on link at bounding box center [197, 622] width 38 height 47
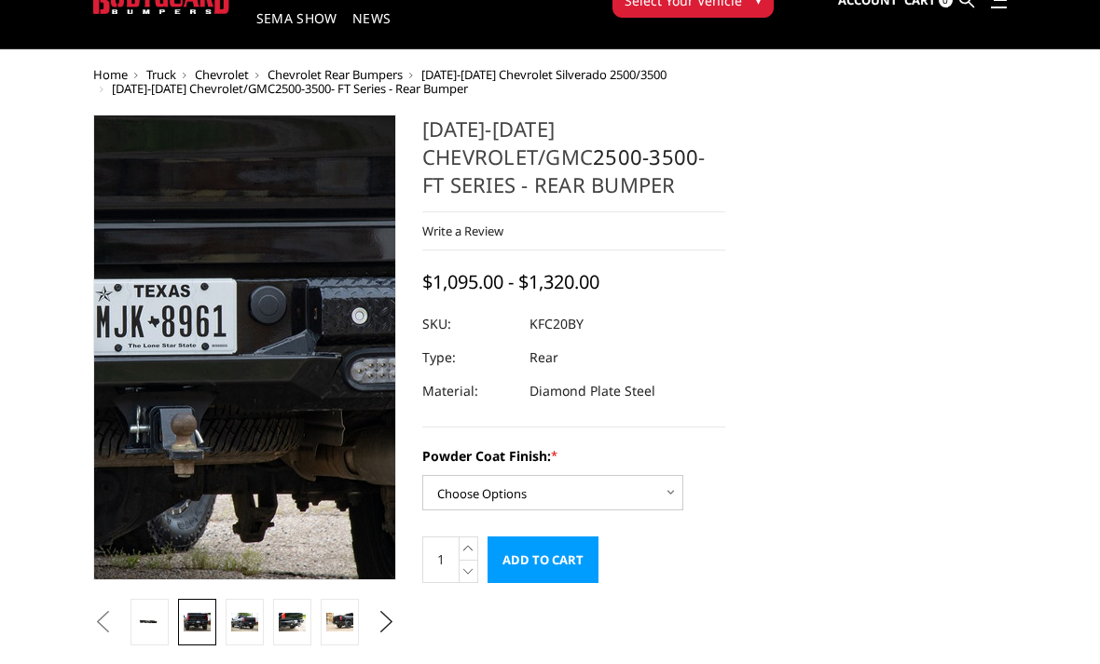
click at [289, 374] on img at bounding box center [114, 330] width 1193 height 795
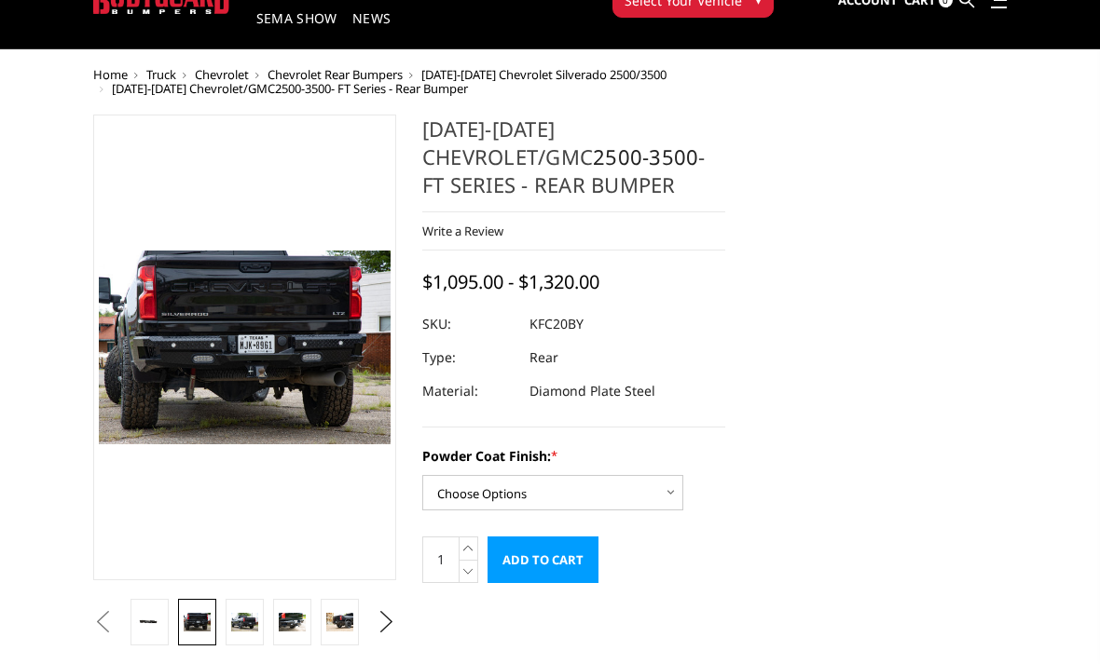
click at [239, 629] on img at bounding box center [244, 622] width 27 height 18
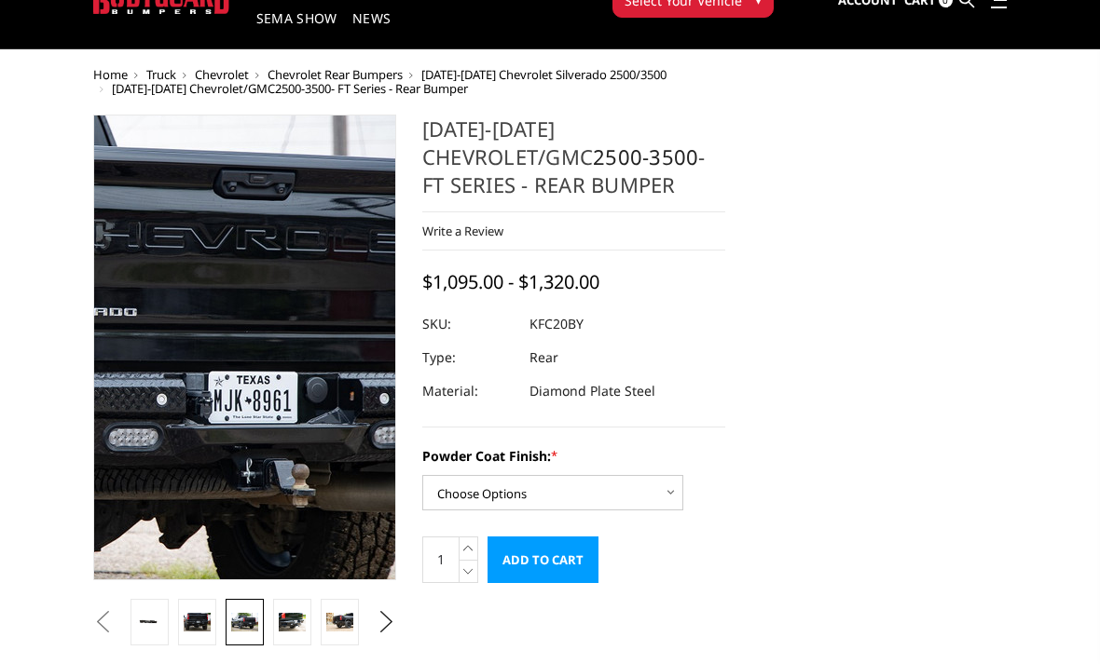
click at [326, 345] on img at bounding box center [5, 350] width 1193 height 795
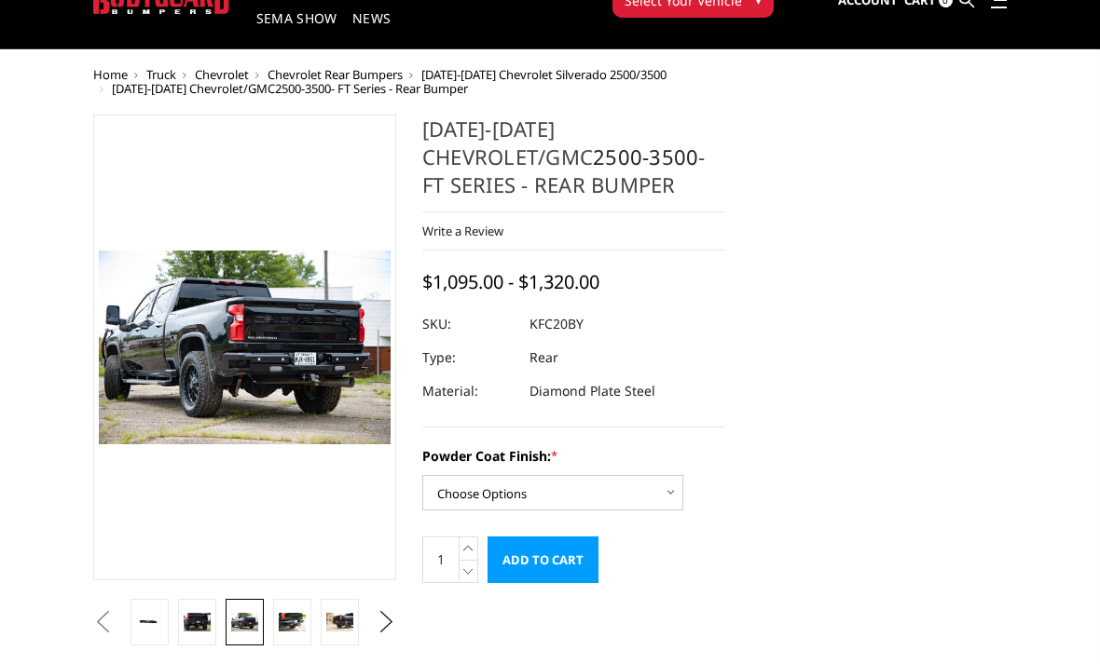
click at [348, 628] on img at bounding box center [339, 622] width 27 height 18
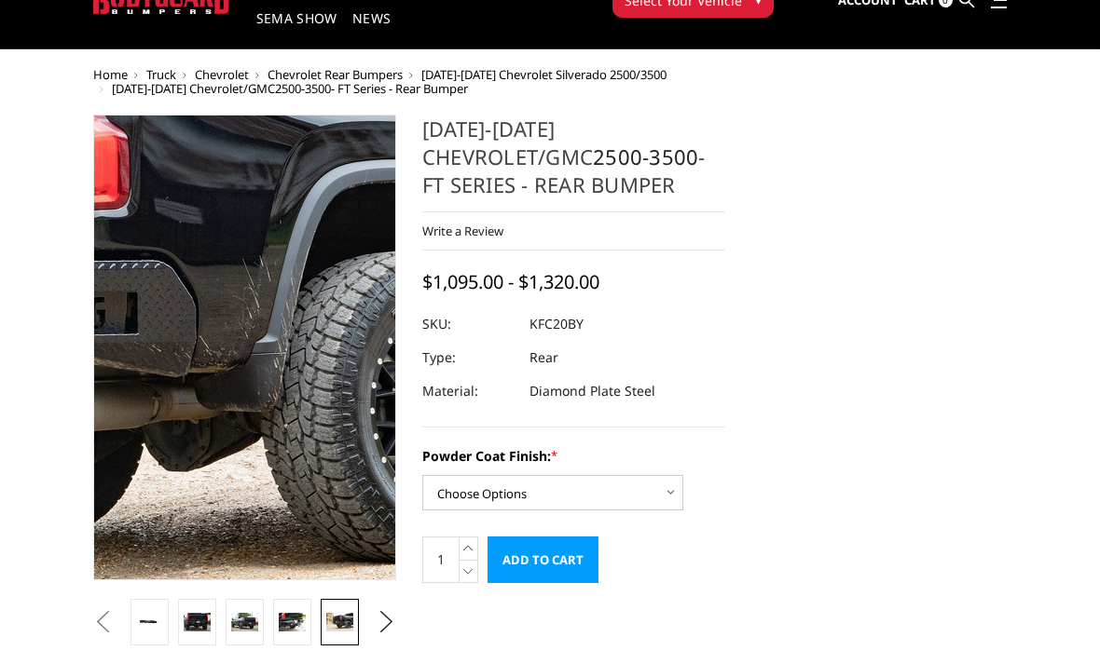
click at [314, 411] on img at bounding box center [41, 304] width 1193 height 795
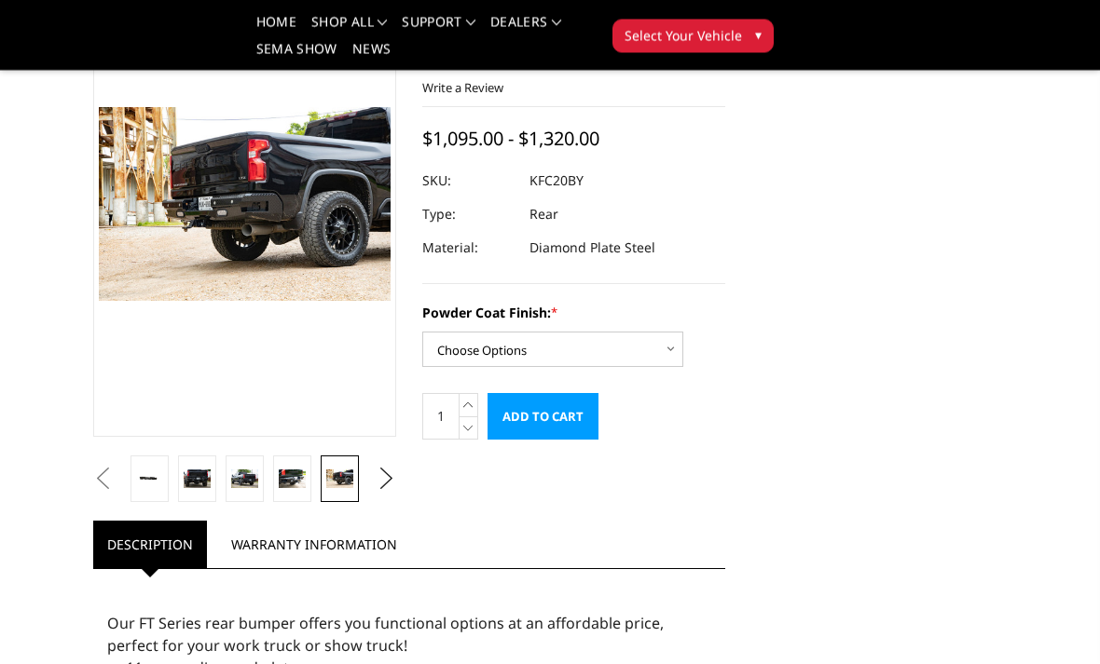
scroll to position [173, 0]
click at [667, 352] on select "Choose Options Bare Metal Gloss Black Powder Coat Textured Black Powder Coat" at bounding box center [552, 349] width 261 height 35
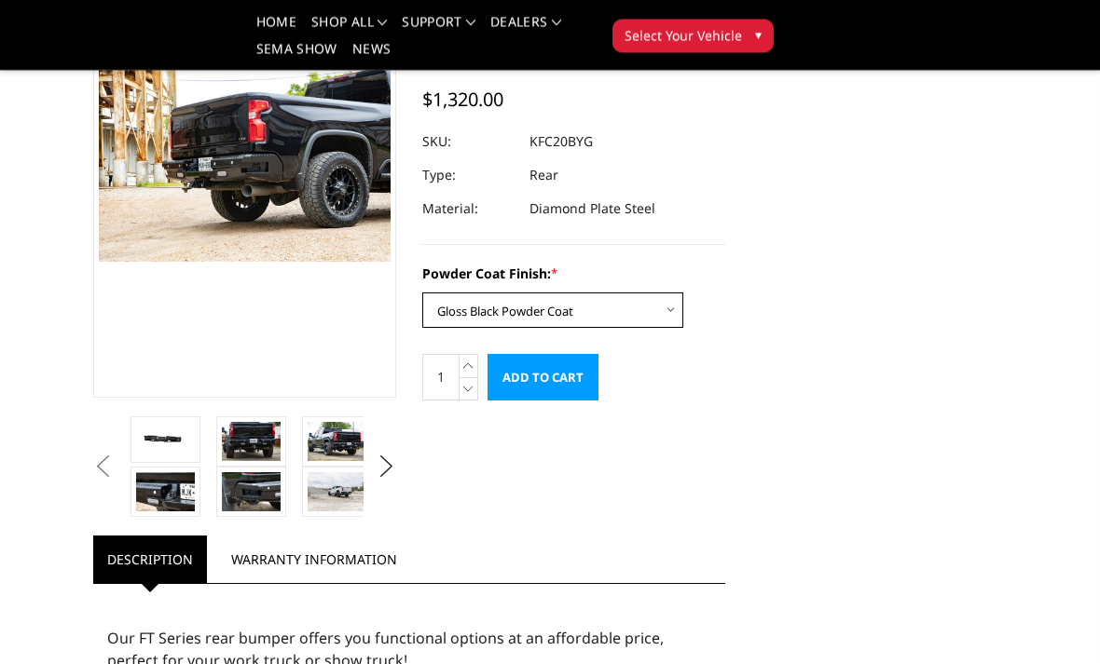
scroll to position [211, 0]
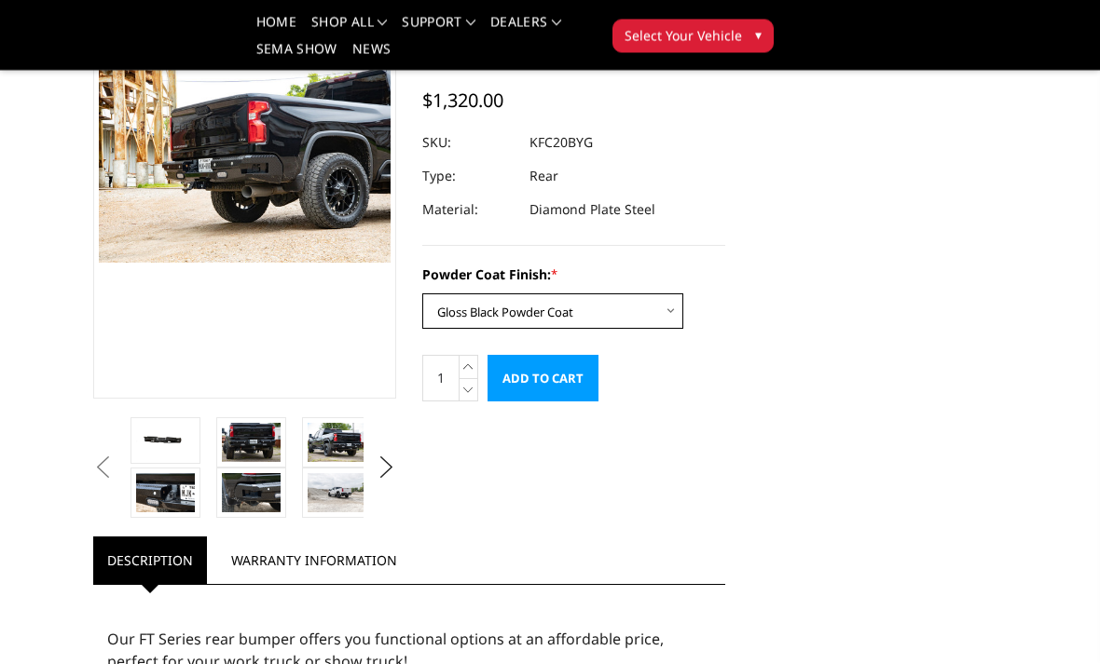
click at [658, 319] on select "Choose Options Bare Metal Gloss Black Powder Coat Textured Black Powder Coat" at bounding box center [552, 311] width 261 height 35
click at [663, 305] on select "Choose Options Bare Metal Gloss Black Powder Coat Textured Black Powder Coat" at bounding box center [552, 311] width 261 height 35
select select "3418"
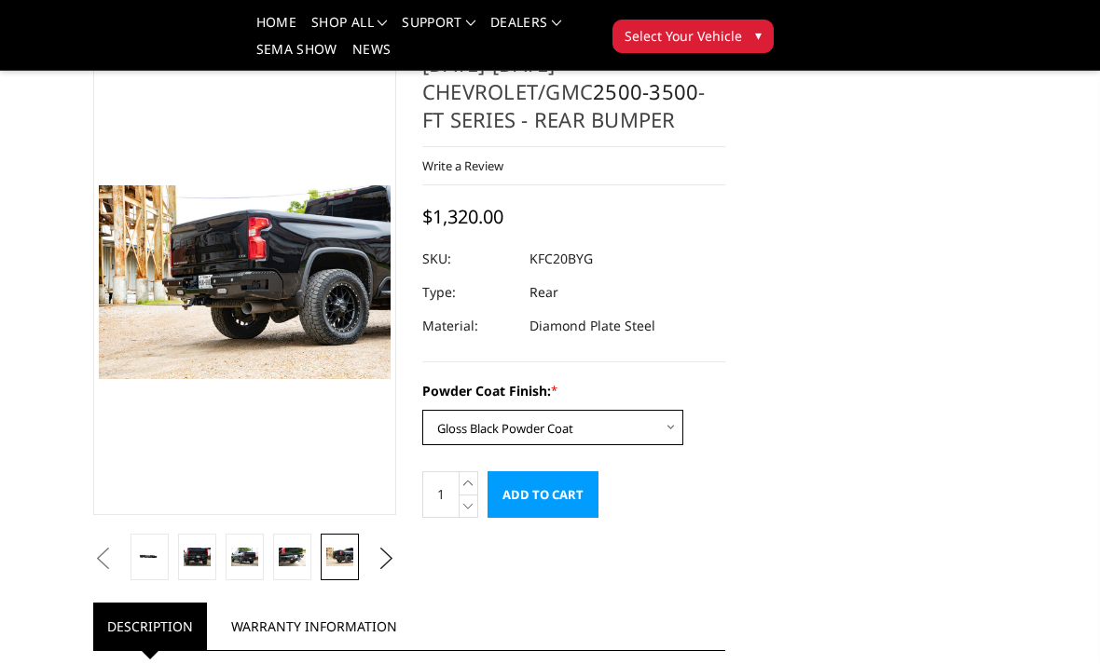
scroll to position [0, 0]
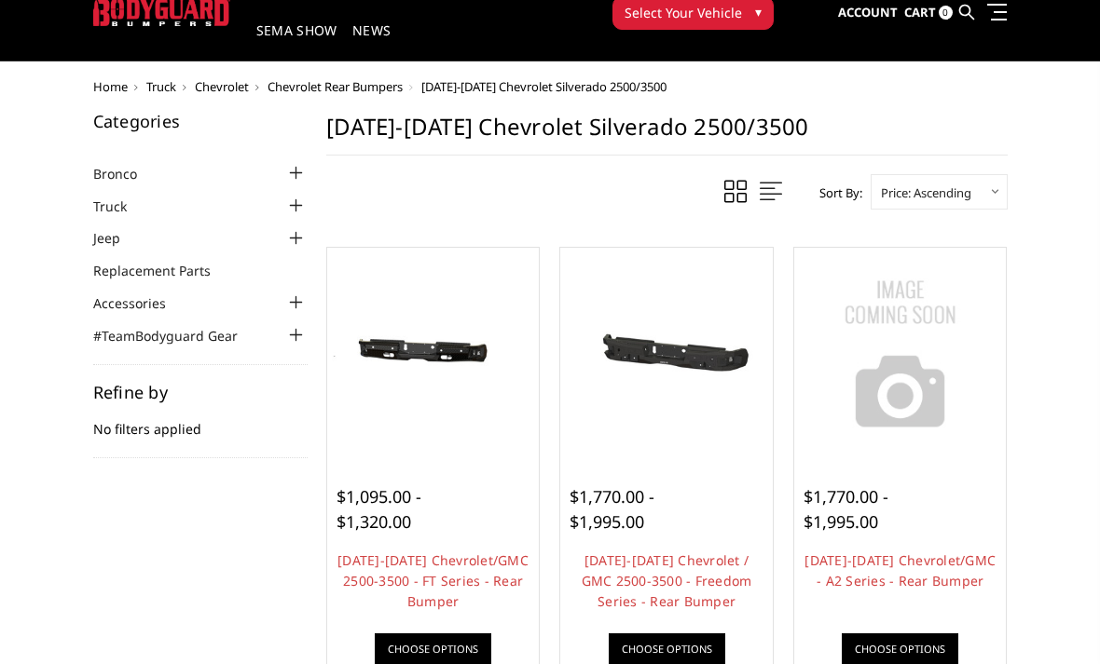
scroll to position [69, 0]
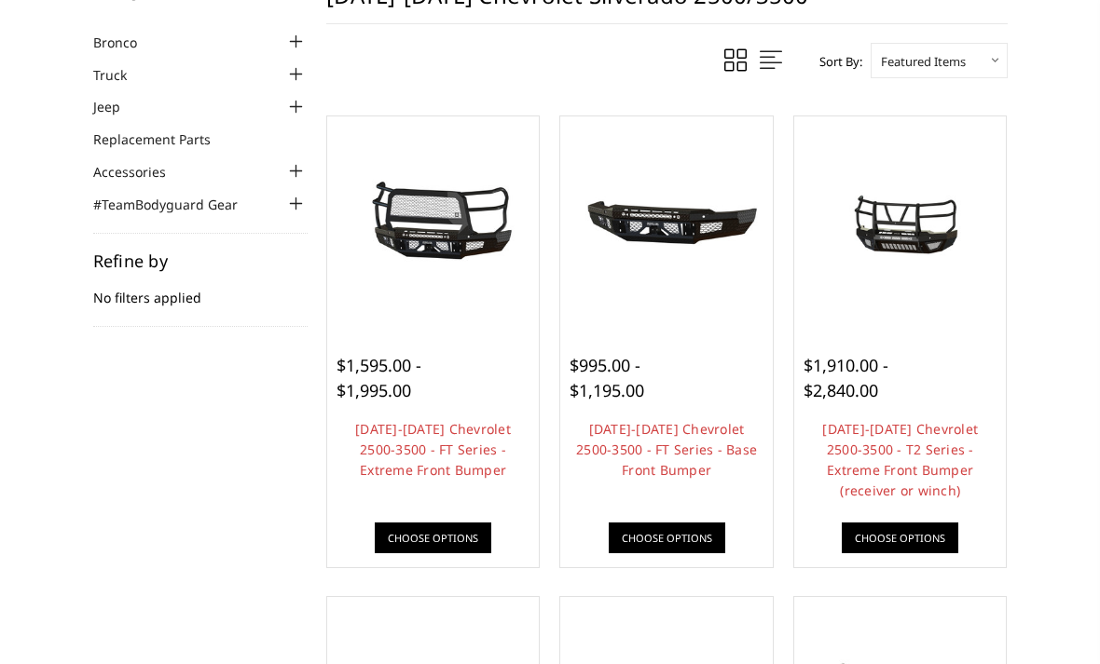
click at [435, 441] on link "[DATE]-[DATE] Chevrolet 2500-3500 - FT Series - Extreme Front Bumper" at bounding box center [433, 449] width 156 height 59
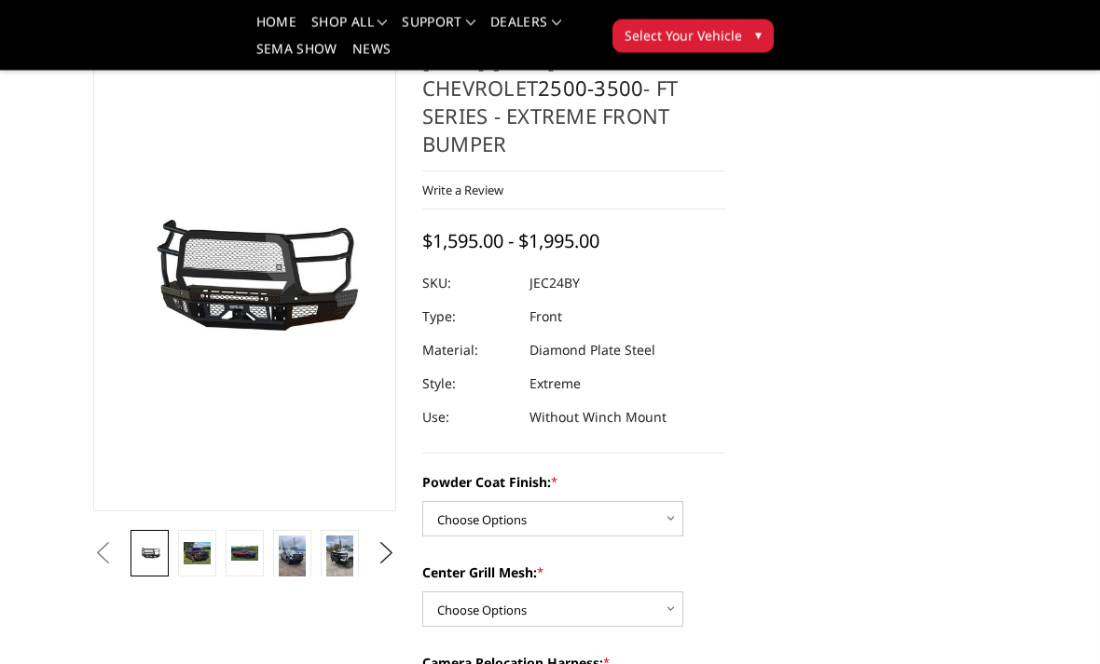
scroll to position [116, 0]
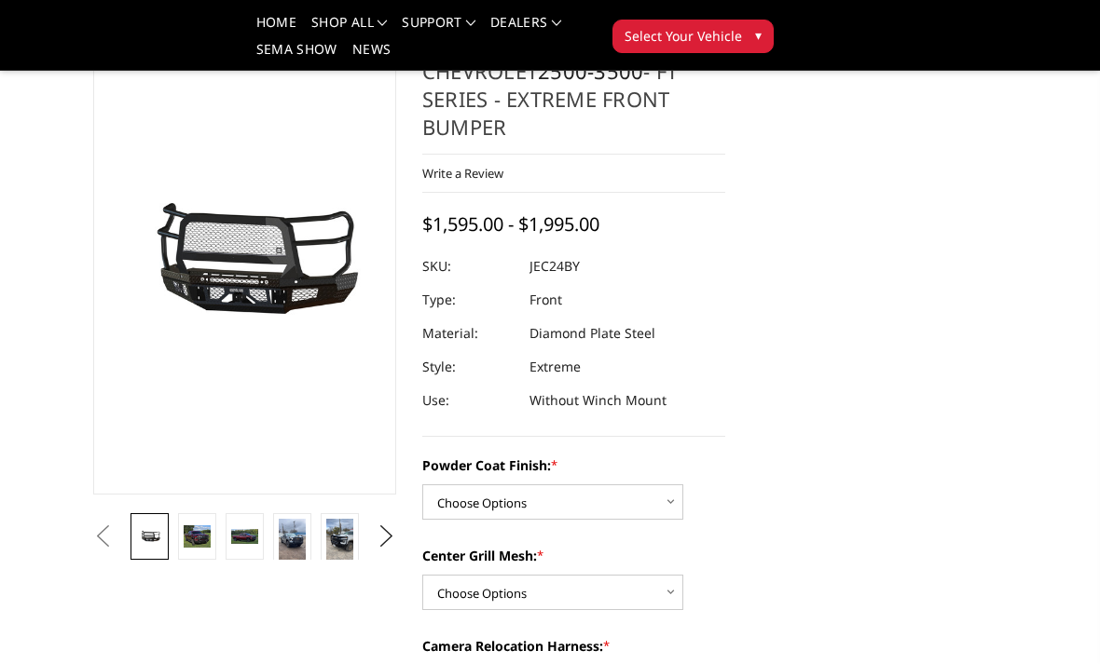
click at [198, 538] on img at bounding box center [197, 537] width 27 height 23
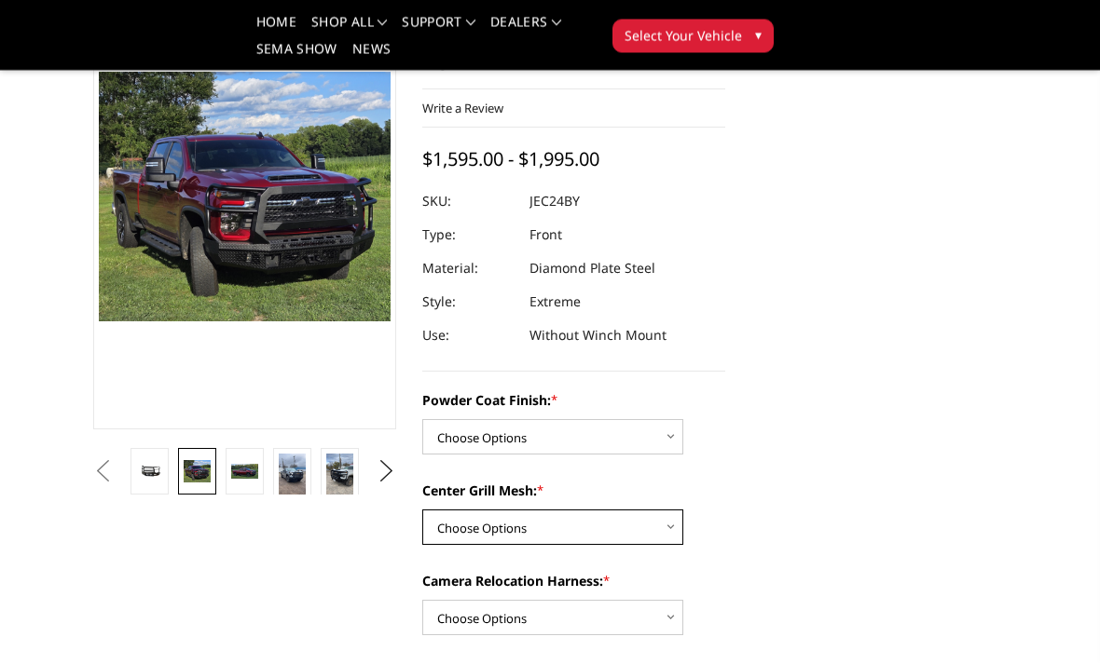
click at [664, 511] on select "Choose Options WITH Expanded Metal in Center Grill WITHOUT Expanded Metal in Ce…" at bounding box center [552, 528] width 261 height 35
select select "3280"
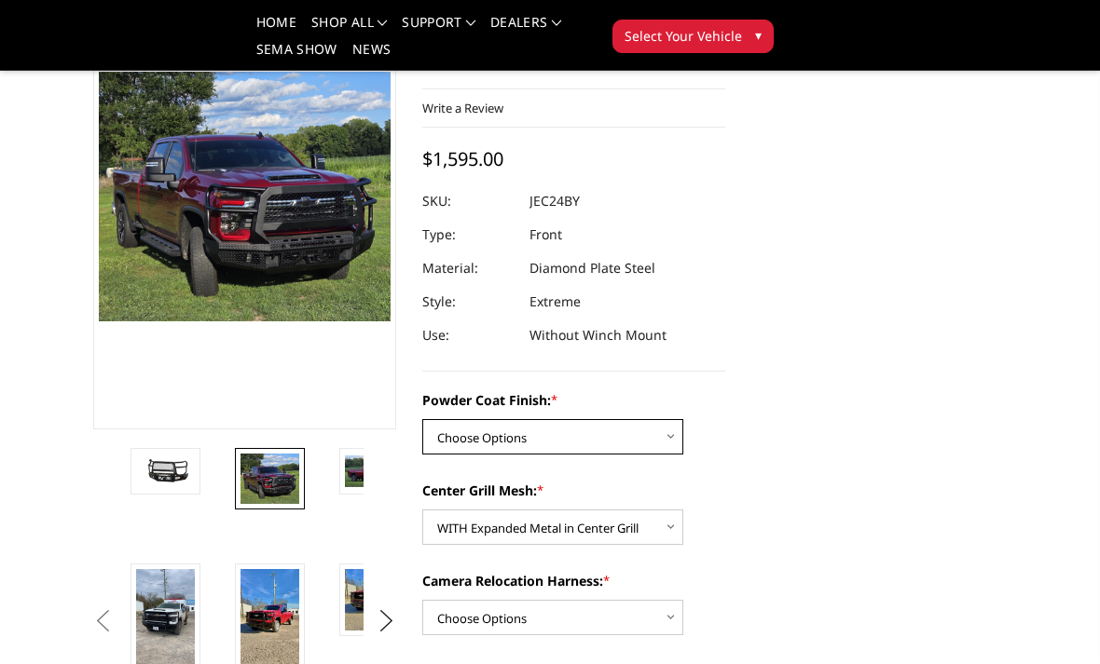
click at [573, 419] on select "Choose Options Bare Metal Gloss Black Powder Coat Textured Black Powder Coat" at bounding box center [552, 436] width 261 height 35
select select "3278"
click at [642, 600] on select "Choose Options WITH Camera Relocation Harness WITHOUT Camera Relocation Harness" at bounding box center [552, 617] width 261 height 35
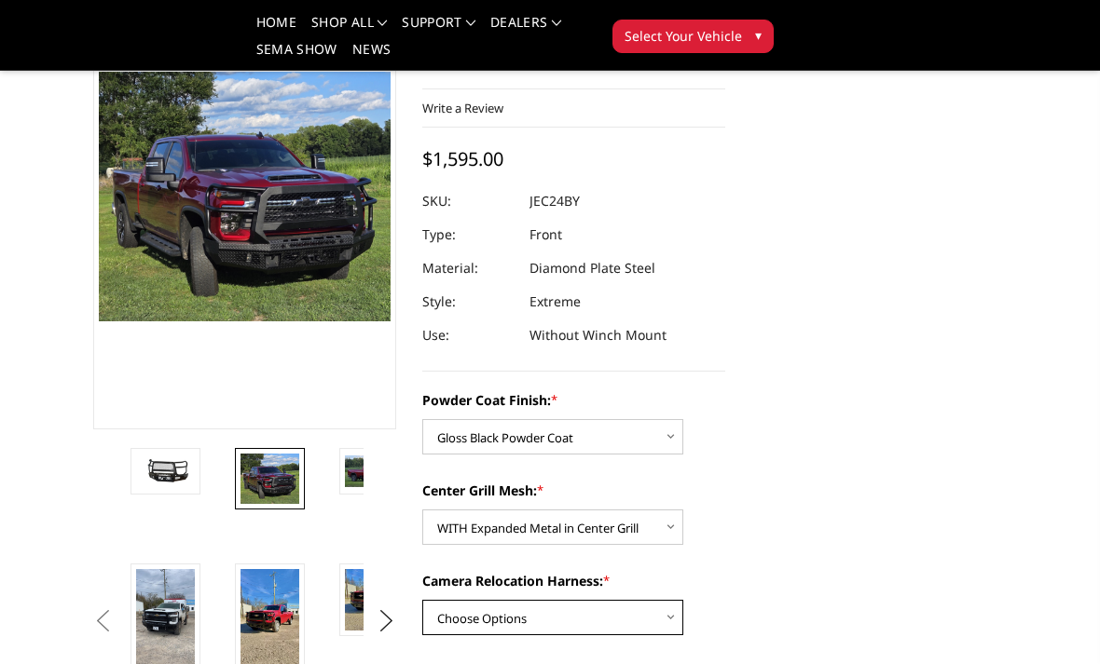
select select "3283"
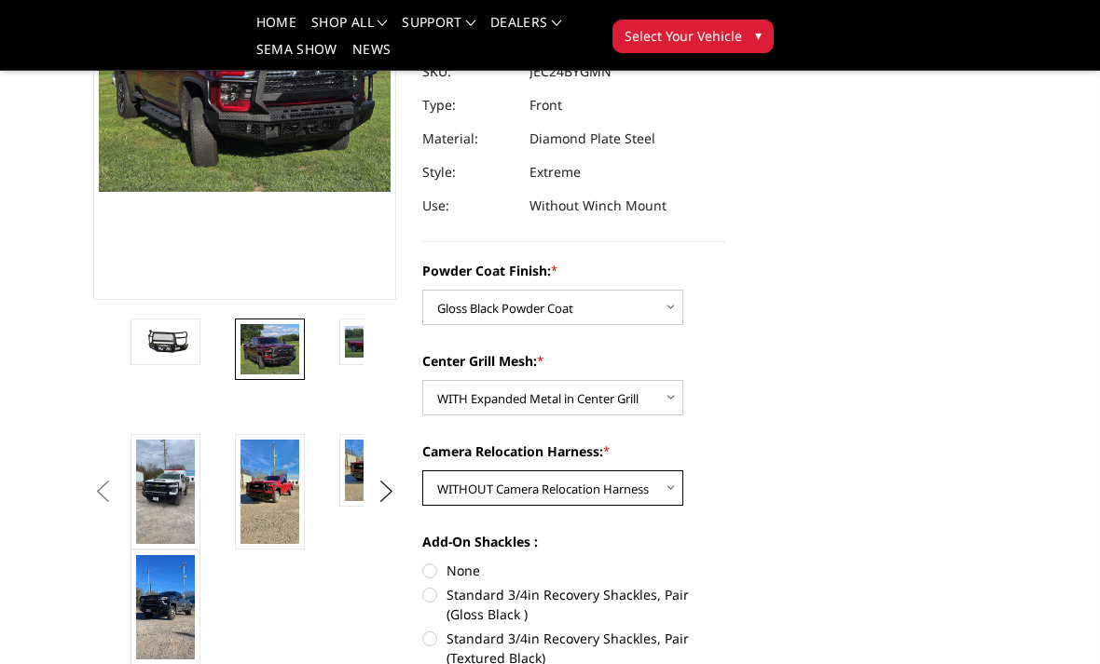
scroll to position [312, 0]
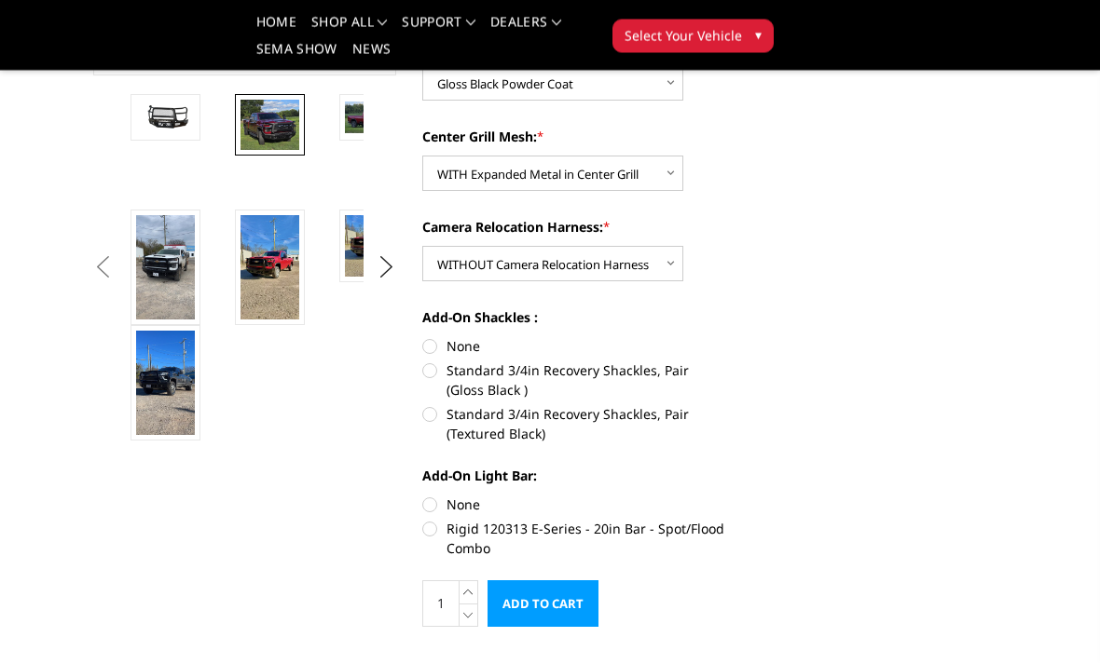
scroll to position [535, 0]
click at [272, 294] on img at bounding box center [269, 267] width 59 height 104
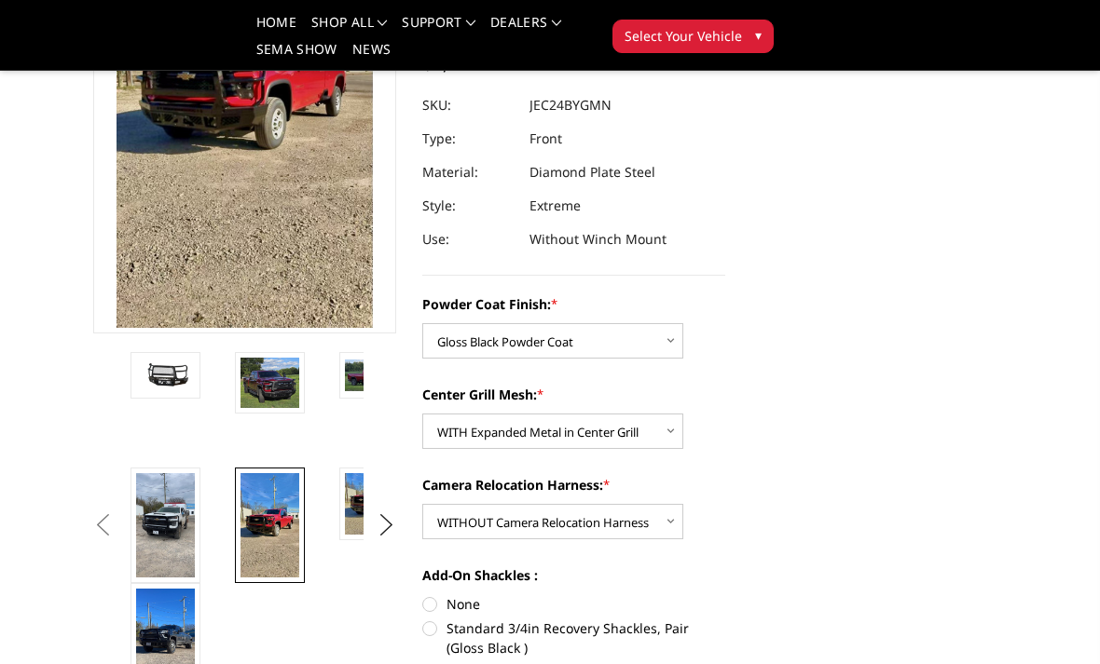
scroll to position [272, 0]
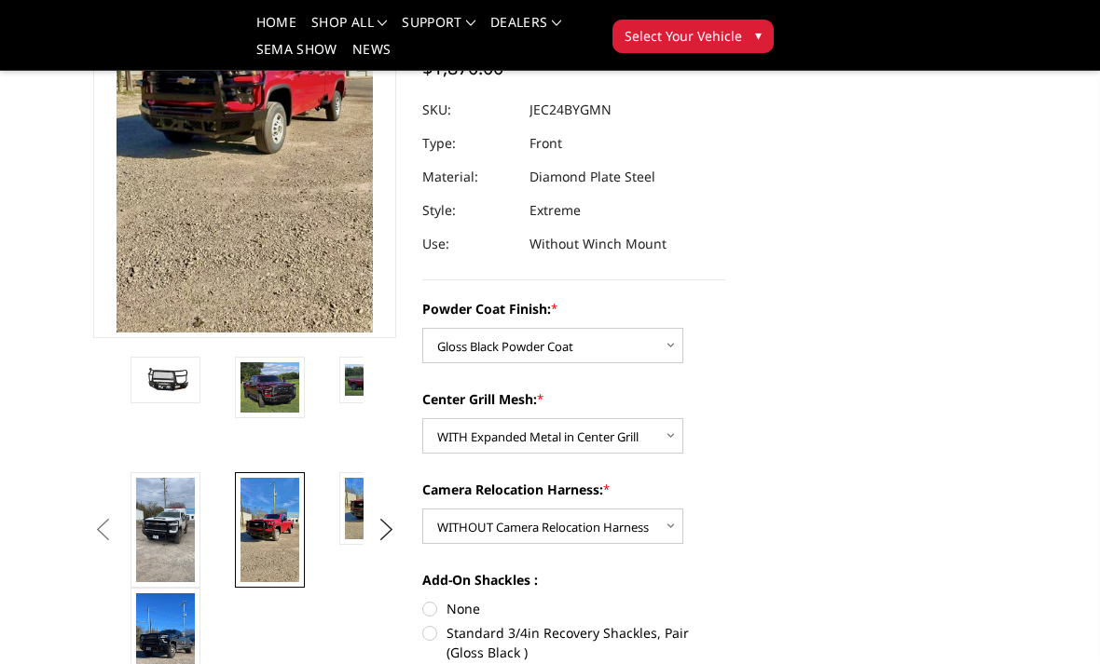
click at [280, 390] on img at bounding box center [269, 387] width 59 height 50
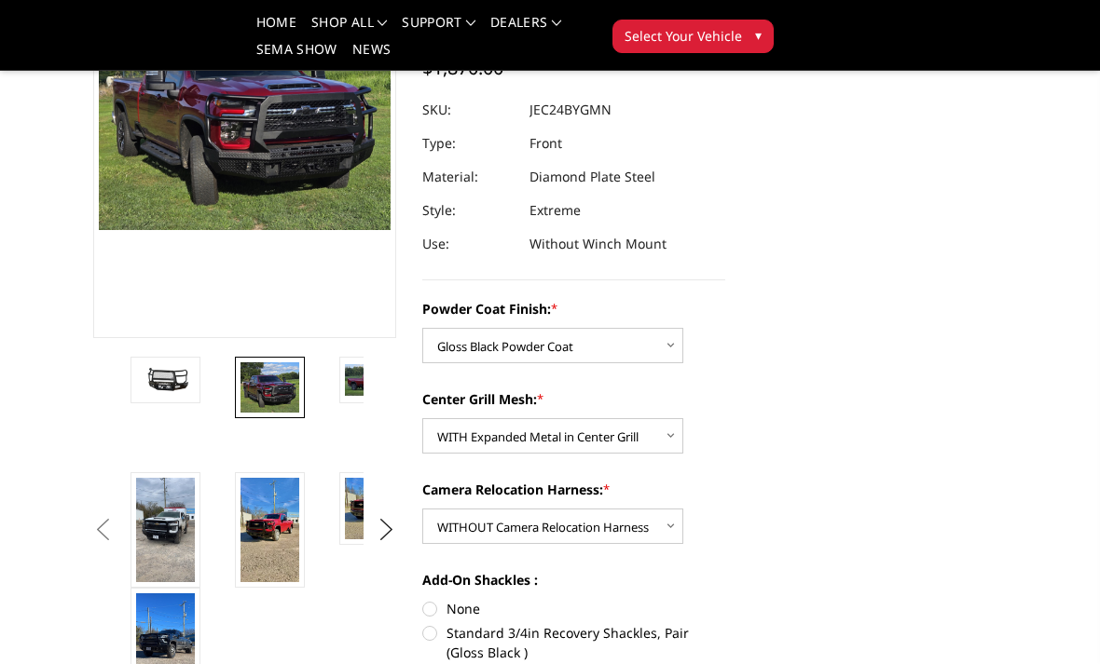
click at [357, 383] on img at bounding box center [374, 380] width 59 height 32
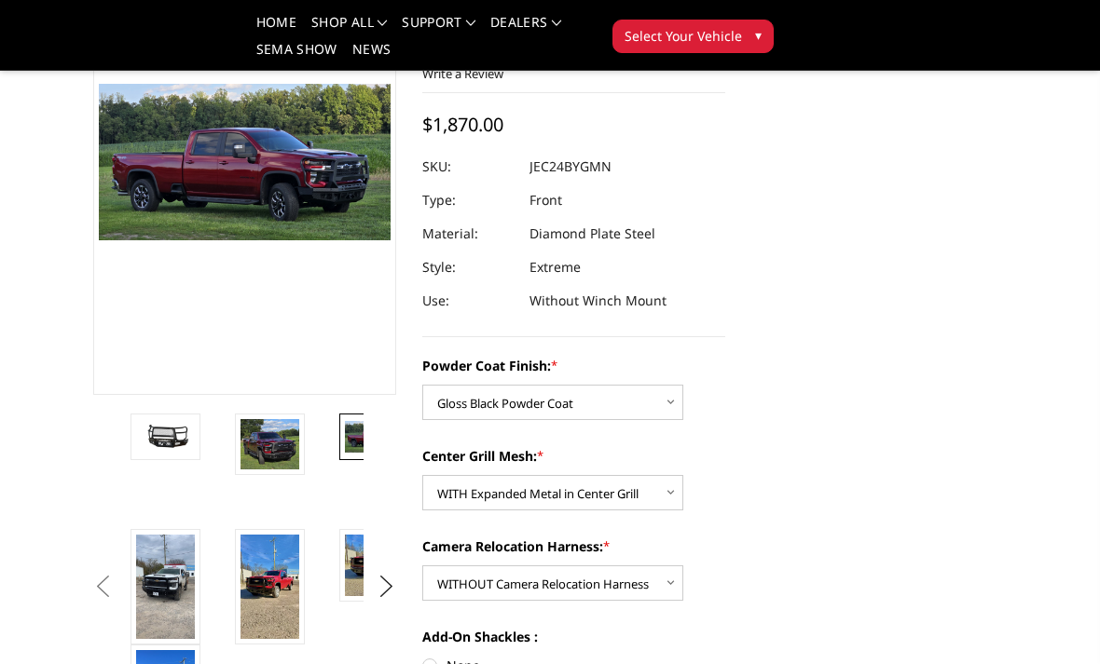
scroll to position [135, 0]
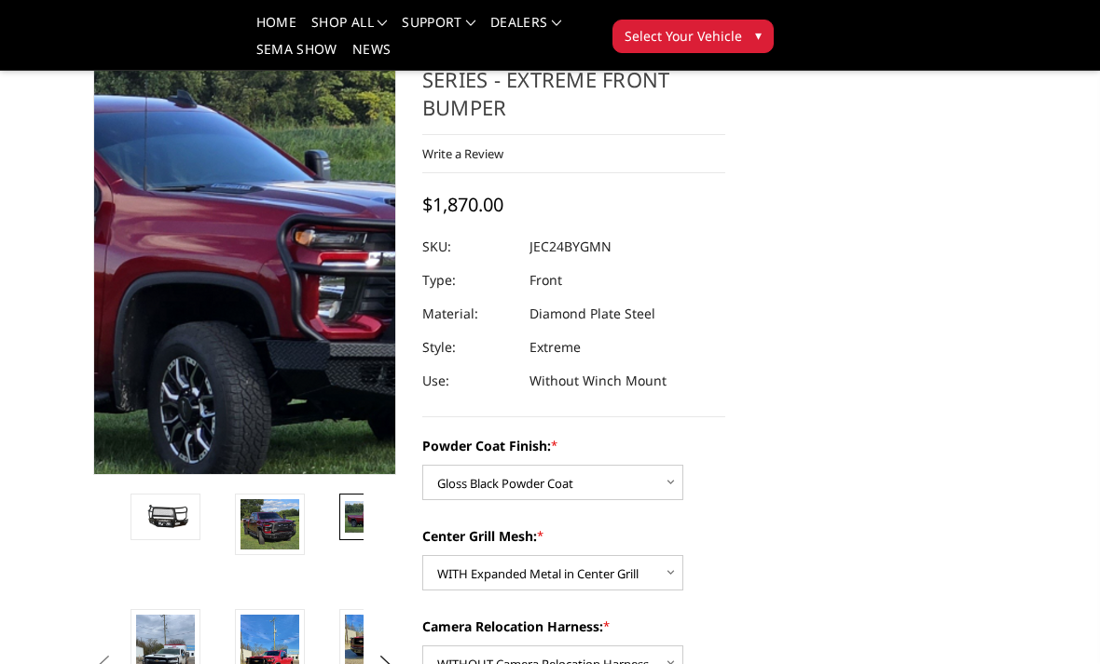
click at [311, 261] on img at bounding box center [49, 235] width 1193 height 641
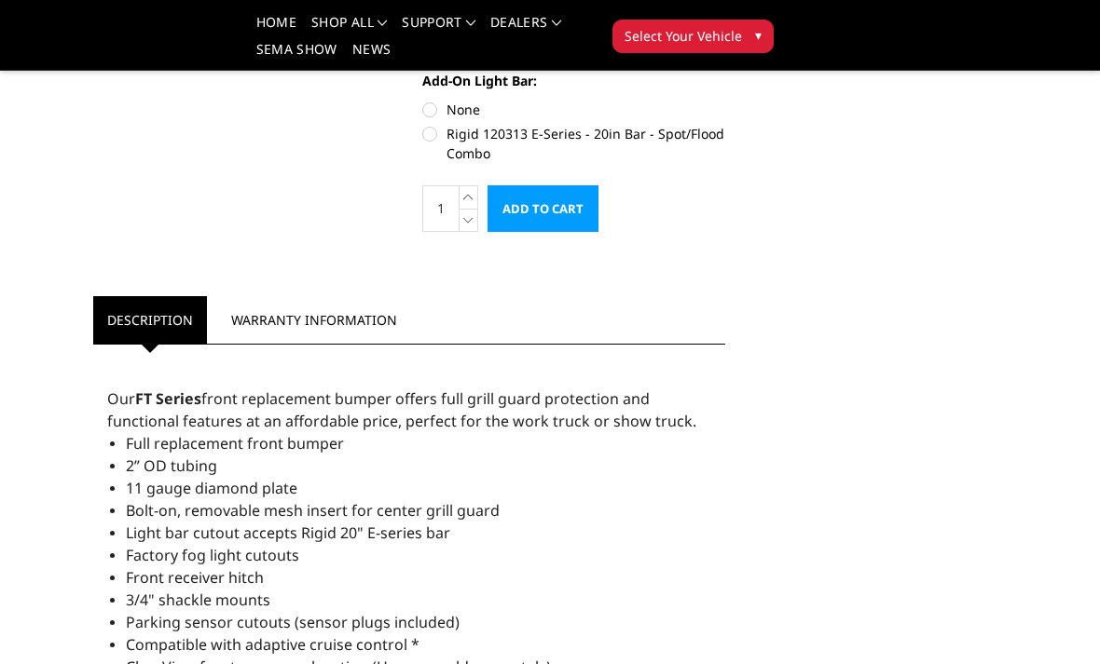
scroll to position [926, 0]
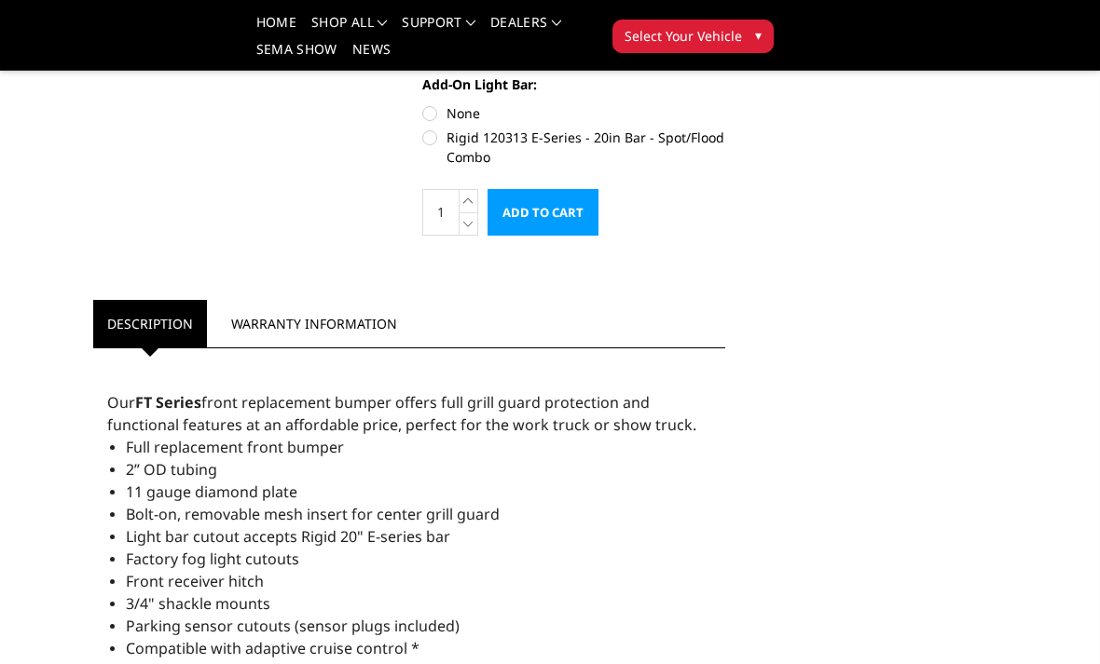
click at [986, 511] on div "Previous Next" at bounding box center [549, 286] width 939 height 2136
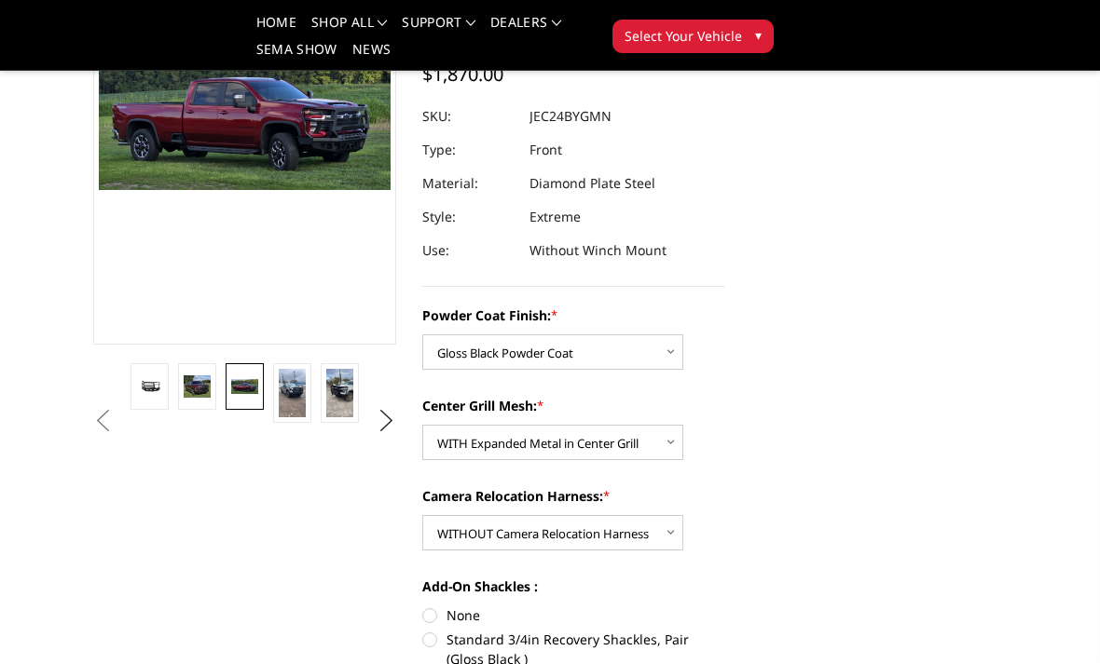
scroll to position [0, 0]
